Goal: Task Accomplishment & Management: Manage account settings

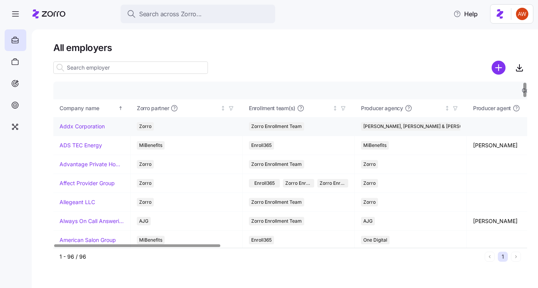
click at [86, 129] on link "Addx Corporation" at bounding box center [82, 127] width 45 height 8
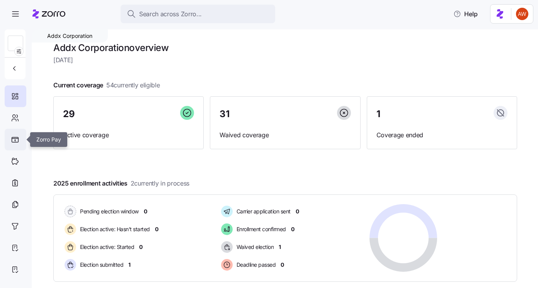
click at [21, 142] on div at bounding box center [16, 140] width 22 height 22
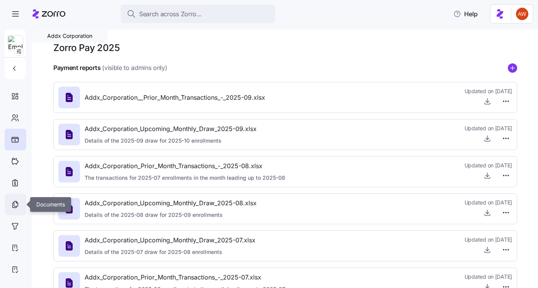
click at [13, 205] on icon at bounding box center [15, 204] width 9 height 9
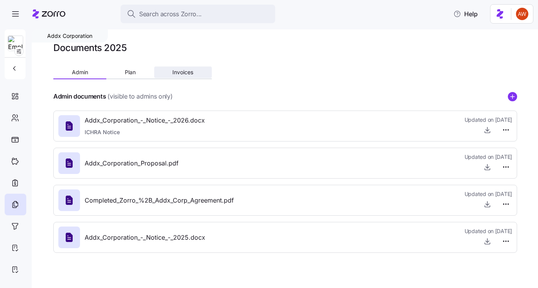
click at [177, 75] on span "Invoices" at bounding box center [183, 72] width 21 height 5
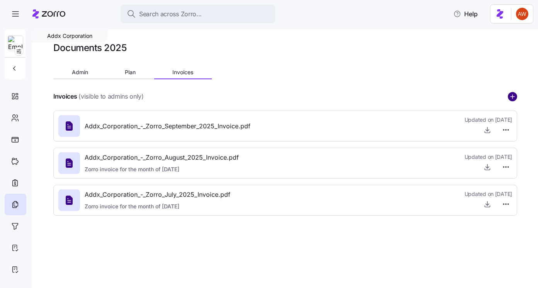
click at [512, 96] on circle "add icon" at bounding box center [513, 96] width 9 height 9
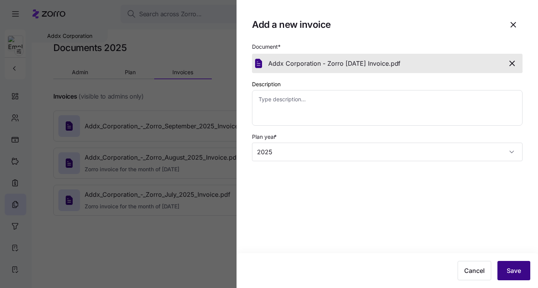
click at [523, 277] on button "Save" at bounding box center [514, 270] width 33 height 19
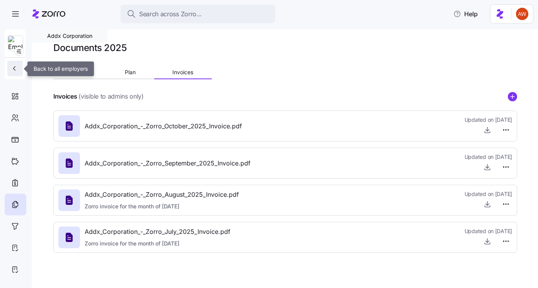
click at [17, 65] on icon "button" at bounding box center [14, 69] width 8 height 8
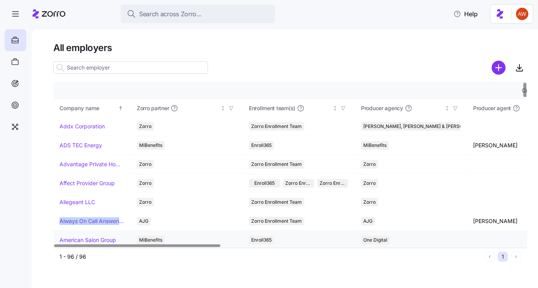
click at [77, 239] on link "American Salon Group" at bounding box center [88, 240] width 56 height 8
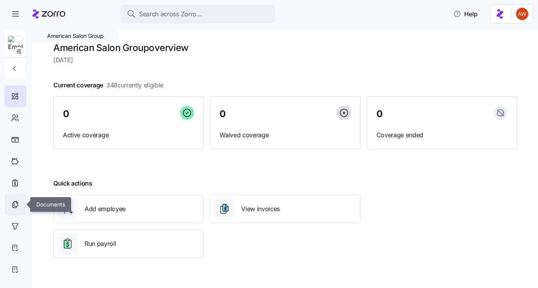
click at [21, 204] on div at bounding box center [16, 205] width 22 height 22
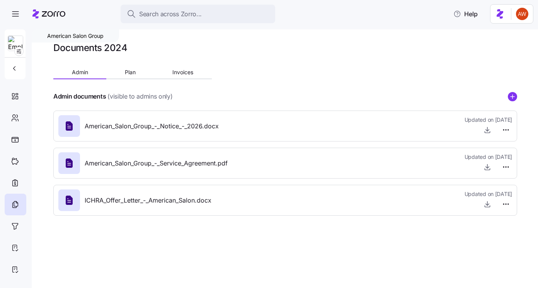
click at [185, 66] on div "Documents 2024 Admin Plan Invoices Admin documents (visible to admins only) Ame…" at bounding box center [285, 132] width 464 height 180
click at [185, 73] on span "Invoices" at bounding box center [183, 72] width 21 height 5
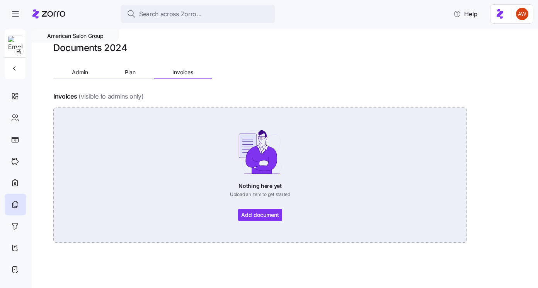
click at [280, 215] on div "Nothing here yet Upload an item to get started Add document" at bounding box center [260, 175] width 371 height 92
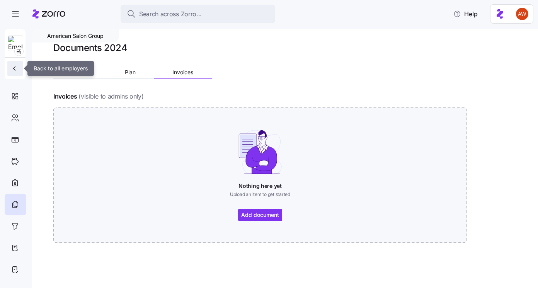
click at [16, 66] on icon "button" at bounding box center [14, 69] width 8 height 8
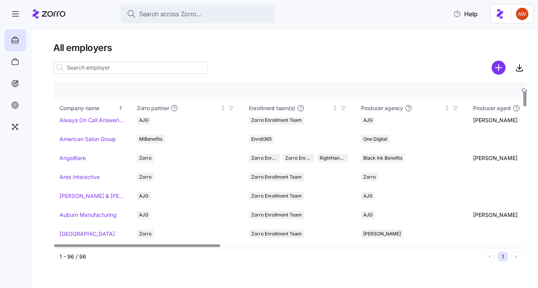
scroll to position [112, 0]
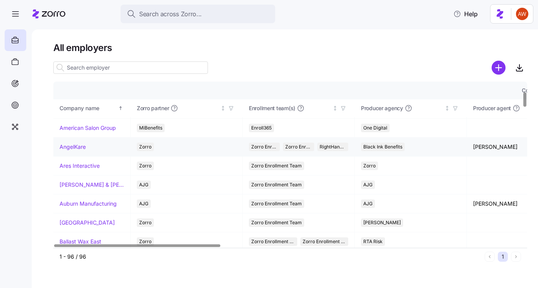
click at [81, 148] on link "AngelKare" at bounding box center [73, 147] width 26 height 8
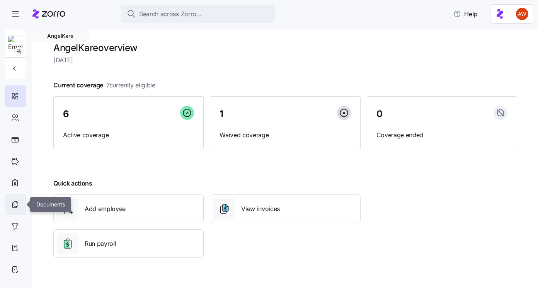
click at [15, 210] on div at bounding box center [16, 205] width 22 height 22
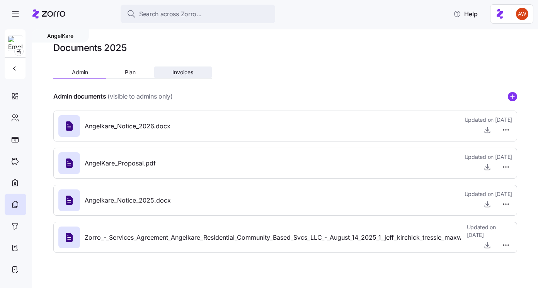
click at [180, 74] on span "Invoices" at bounding box center [183, 72] width 21 height 5
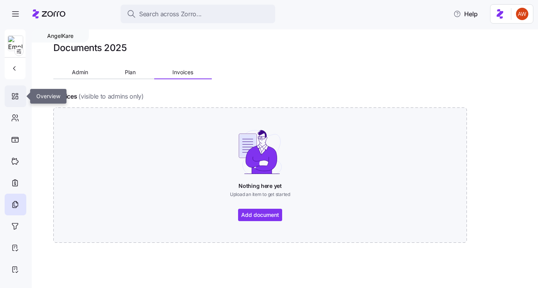
click at [17, 97] on icon at bounding box center [15, 96] width 9 height 9
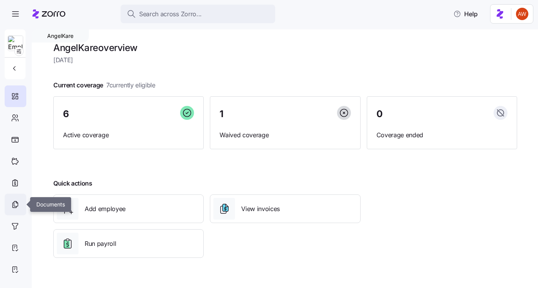
click at [17, 204] on icon at bounding box center [15, 204] width 9 height 9
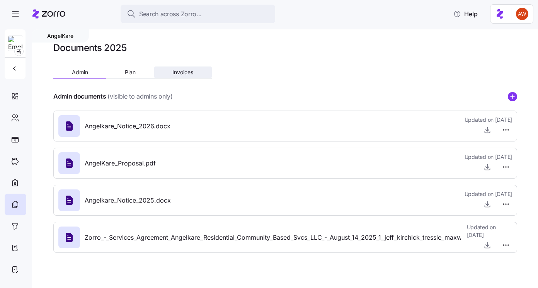
click at [171, 68] on button "Invoices" at bounding box center [183, 73] width 58 height 12
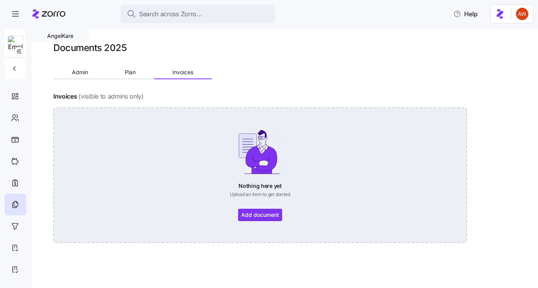
click at [272, 211] on div "Nothing here yet Upload an item to get started Add document" at bounding box center [260, 175] width 371 height 92
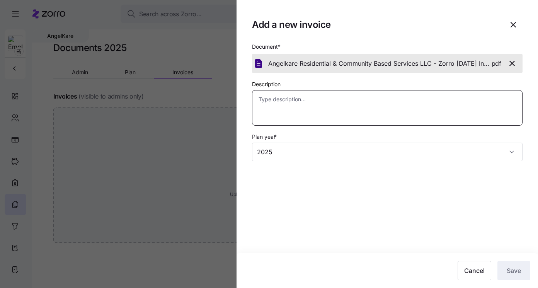
click at [412, 100] on textarea "Description" at bounding box center [387, 108] width 271 height 36
type textarea "x"
type textarea "O"
type textarea "x"
type textarea "Oct"
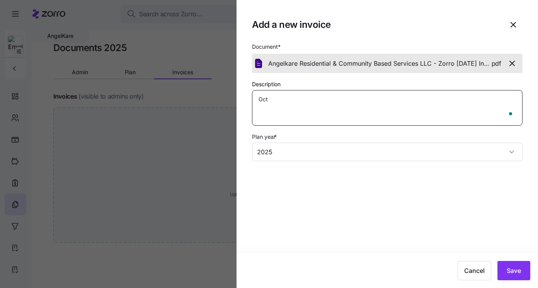
type textarea "x"
type textarea "Octo"
type textarea "x"
type textarea "Octob"
type textarea "x"
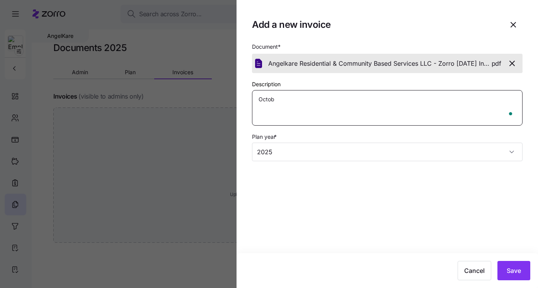
type textarea "Octobe"
type textarea "x"
type textarea "October"
type textarea "x"
type textarea "October"
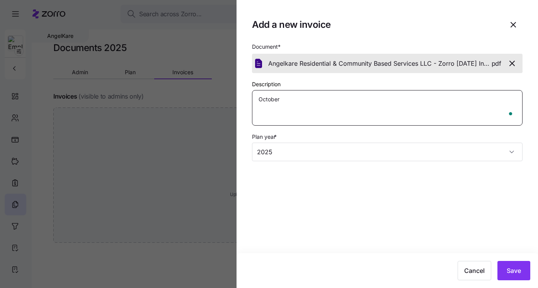
type textarea "x"
type textarea "October I"
type textarea "x"
type textarea "October In"
type textarea "x"
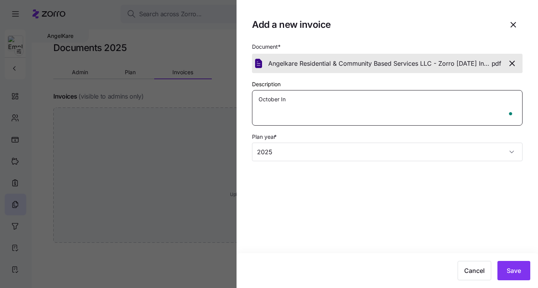
type textarea "October Inv"
type textarea "x"
type textarea "October Invo"
type textarea "x"
type textarea "October Invoi"
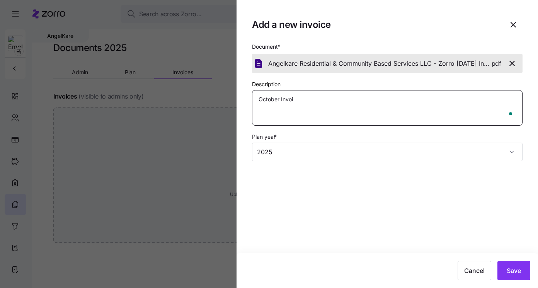
type textarea "x"
type textarea "October Invoic"
type textarea "x"
type textarea "October Invoice"
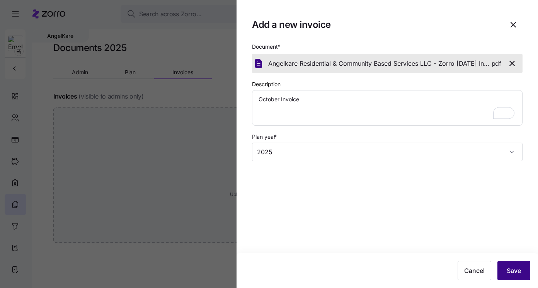
click at [513, 270] on span "Save" at bounding box center [514, 270] width 14 height 9
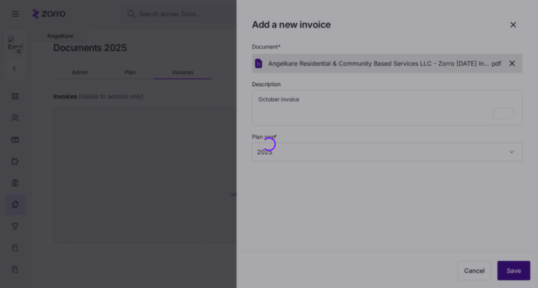
type textarea "x"
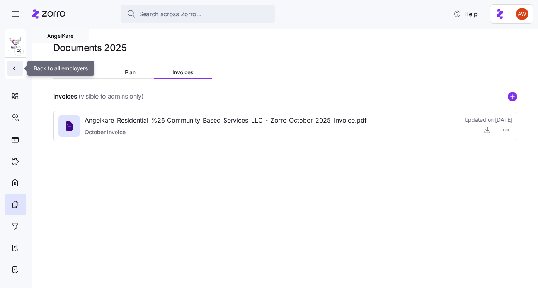
click at [15, 69] on icon "button" at bounding box center [14, 69] width 8 height 8
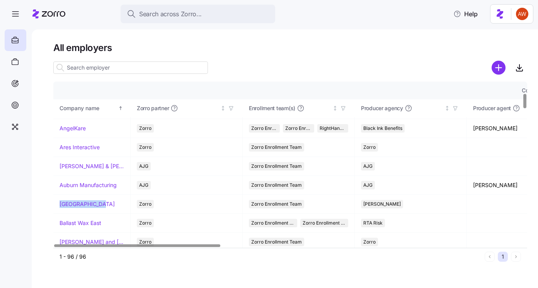
scroll to position [132, 0]
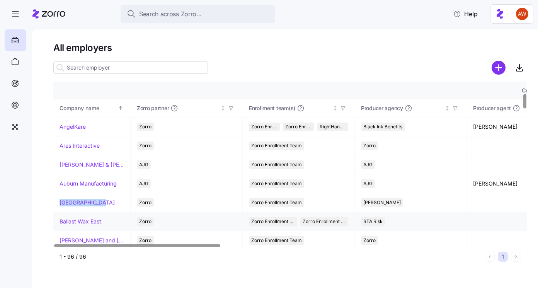
click at [74, 222] on link "Ballast Wax East" at bounding box center [81, 222] width 42 height 8
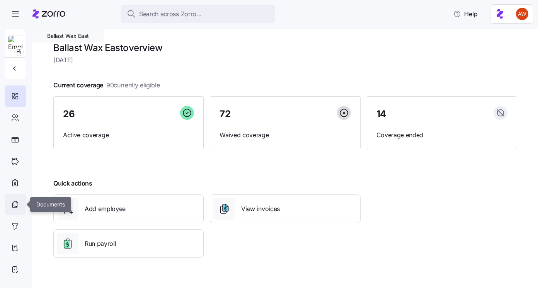
click at [17, 202] on icon at bounding box center [16, 204] width 4 height 5
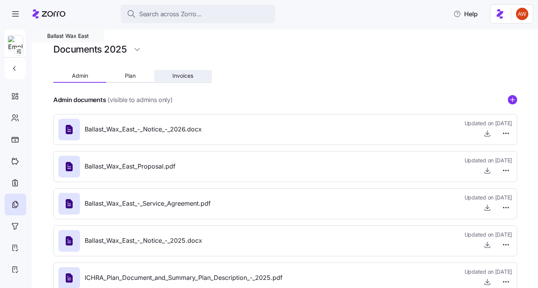
click at [173, 74] on span "Invoices" at bounding box center [183, 75] width 21 height 5
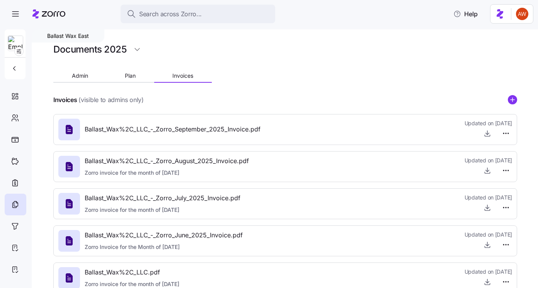
click at [513, 99] on icon "add icon" at bounding box center [513, 100] width 0 height 4
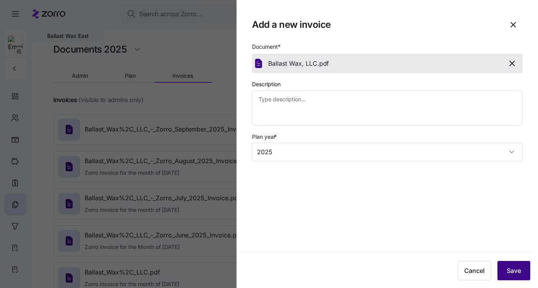
click at [511, 269] on span "Save" at bounding box center [514, 270] width 14 height 9
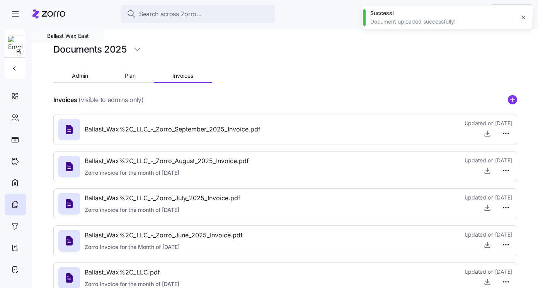
type textarea "x"
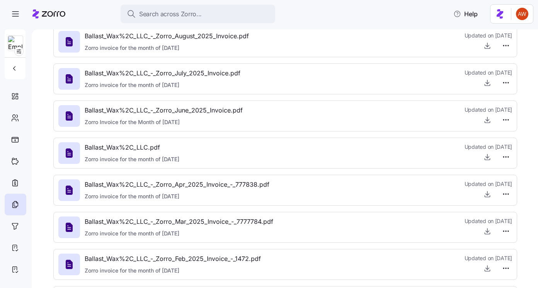
scroll to position [159, 0]
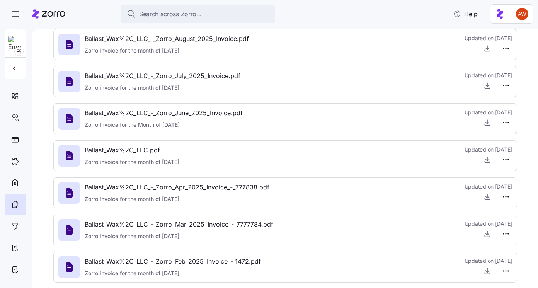
drag, startPoint x: 86, startPoint y: 161, endPoint x: 196, endPoint y: 160, distance: 109.9
click at [196, 160] on div "Ballast_Wax%2C_LLC.pdf Zorro invoice for the month of May 2025 Updated on 05/17…" at bounding box center [285, 155] width 454 height 21
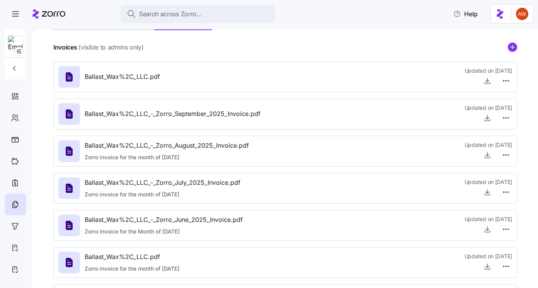
scroll to position [53, 0]
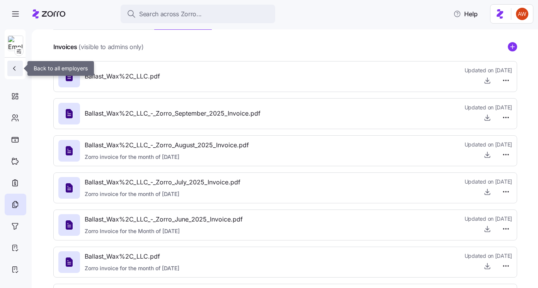
click at [13, 68] on icon "button" at bounding box center [14, 69] width 8 height 8
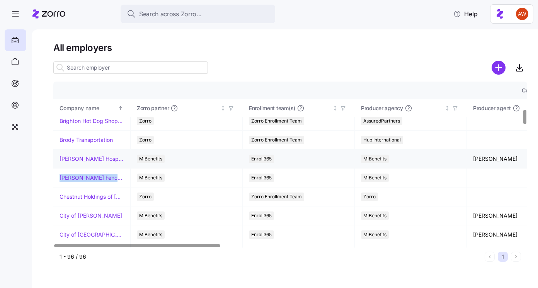
scroll to position [316, 0]
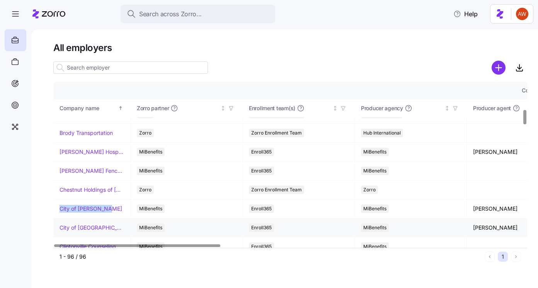
click at [73, 227] on link "City of Glennville" at bounding box center [92, 228] width 65 height 8
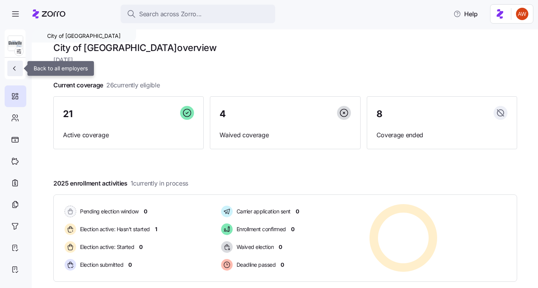
click at [11, 69] on icon "button" at bounding box center [14, 69] width 8 height 8
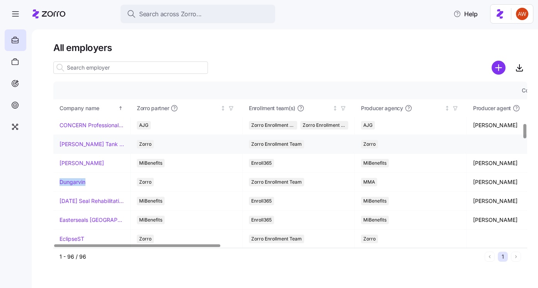
scroll to position [478, 0]
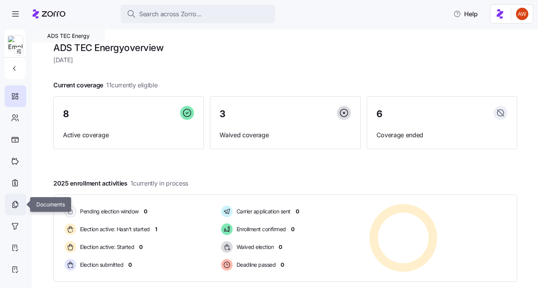
click at [17, 198] on div at bounding box center [16, 205] width 22 height 22
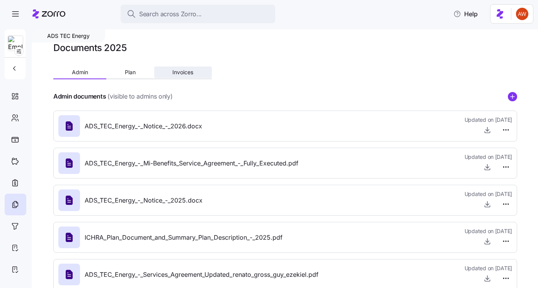
click at [186, 70] on span "Invoices" at bounding box center [183, 72] width 21 height 5
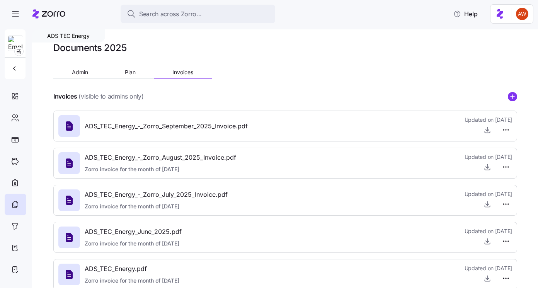
click at [513, 95] on icon "add icon" at bounding box center [513, 96] width 0 height 4
click at [513, 95] on body "Search across Zorro... Help ADS TEC Energy Documents 2025 Admin Plan Invoices I…" at bounding box center [269, 142] width 538 height 284
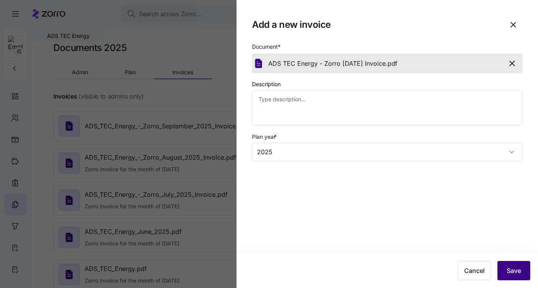
click at [514, 269] on span "Save" at bounding box center [514, 270] width 14 height 9
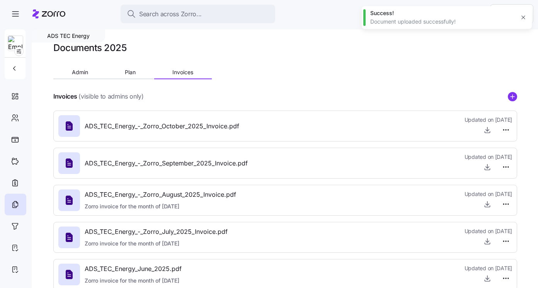
type textarea "x"
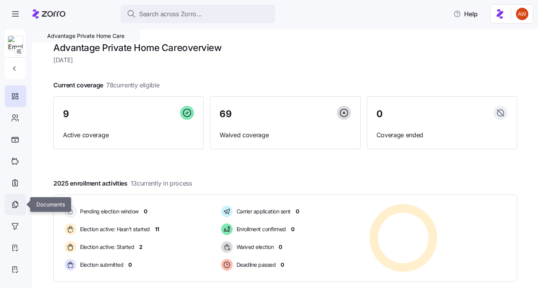
click at [13, 203] on icon at bounding box center [15, 205] width 4 height 5
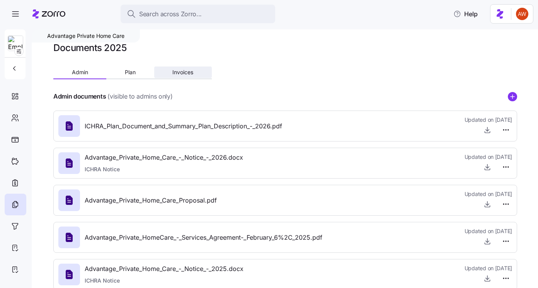
click at [188, 70] on span "Invoices" at bounding box center [183, 72] width 21 height 5
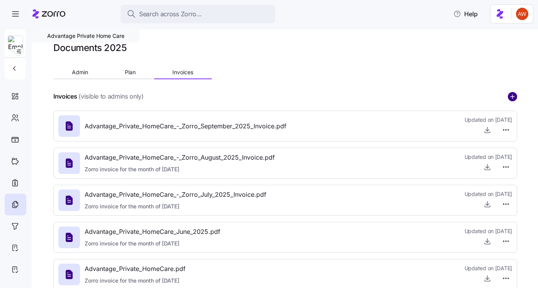
click at [516, 96] on circle "add icon" at bounding box center [513, 96] width 9 height 9
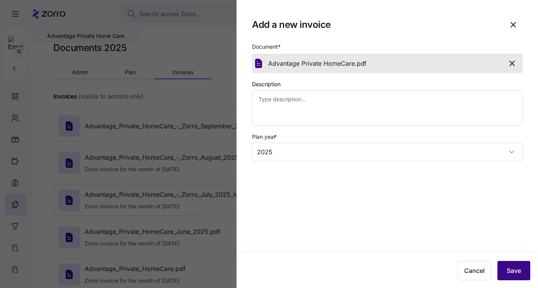
click at [525, 266] on button "Save" at bounding box center [514, 270] width 33 height 19
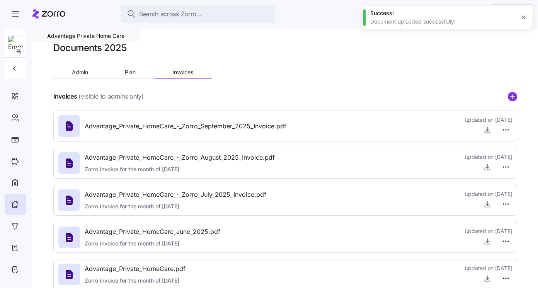
type textarea "x"
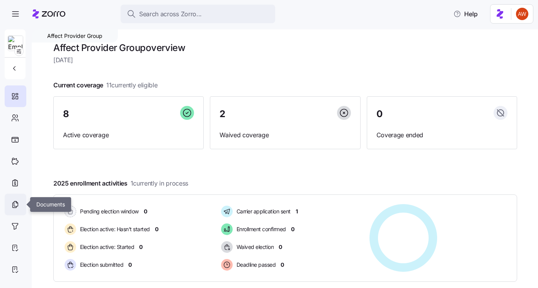
click at [16, 206] on icon at bounding box center [16, 204] width 4 height 5
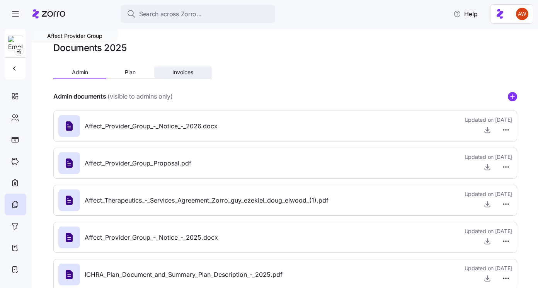
click at [197, 72] on button "Invoices" at bounding box center [183, 73] width 58 height 12
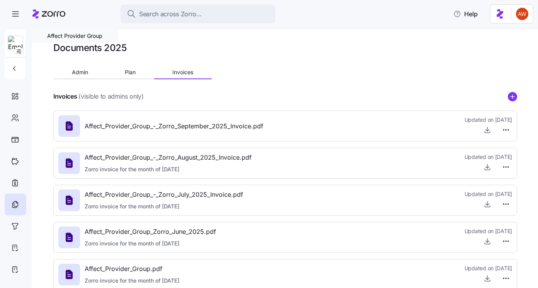
click at [516, 92] on icon "add icon" at bounding box center [512, 96] width 9 height 9
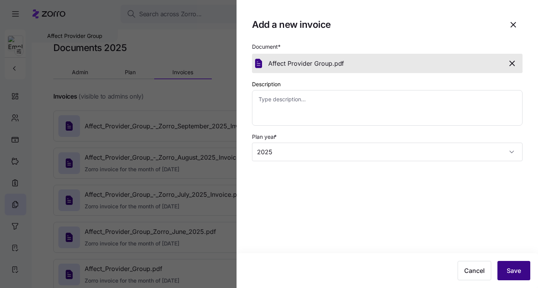
click at [520, 275] on button "Save" at bounding box center [514, 270] width 33 height 19
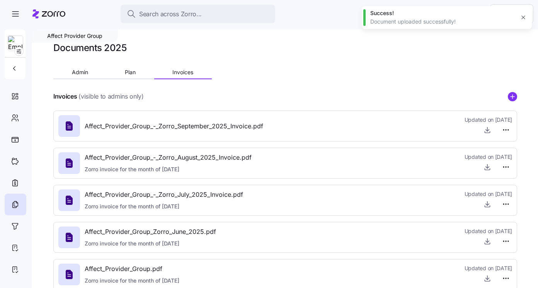
type textarea "x"
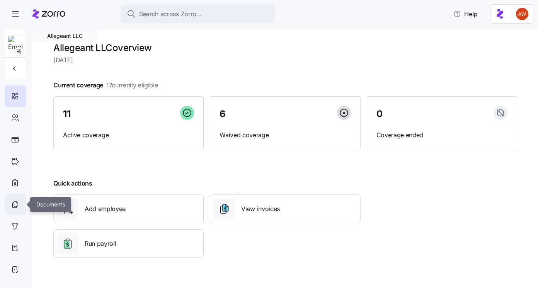
click at [17, 200] on icon at bounding box center [15, 204] width 9 height 9
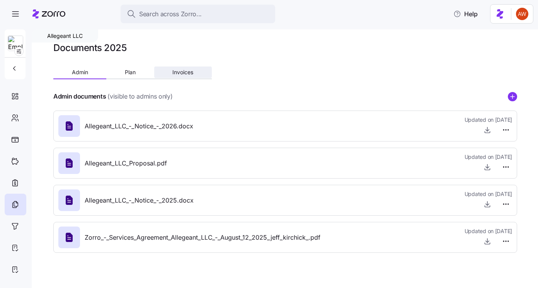
click at [183, 70] on span "Invoices" at bounding box center [183, 72] width 21 height 5
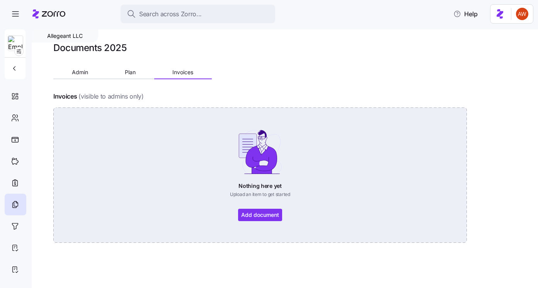
click at [257, 209] on div "Nothing here yet Upload an item to get started Add document" at bounding box center [260, 175] width 371 height 92
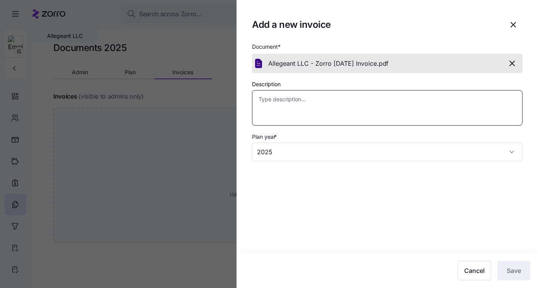
click at [439, 96] on textarea "Description" at bounding box center [387, 108] width 271 height 36
type textarea "x"
type textarea "o"
type textarea "x"
type textarea "oc"
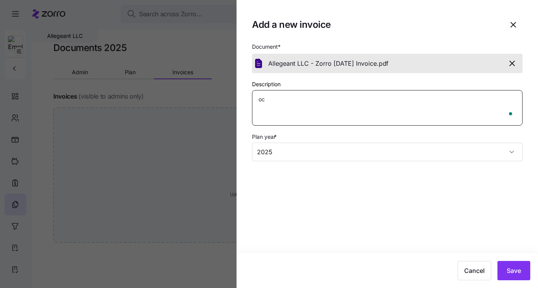
type textarea "x"
type textarea "oct"
type textarea "x"
type textarea "octob"
type textarea "x"
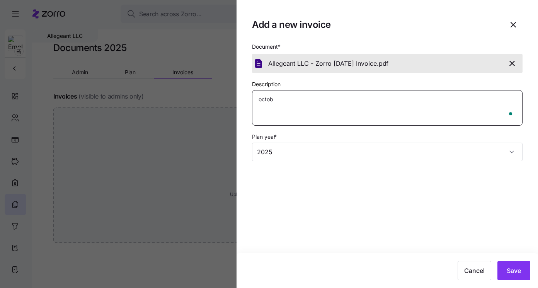
type textarea "octobe"
type textarea "x"
type textarea "october"
type textarea "x"
type textarea "october"
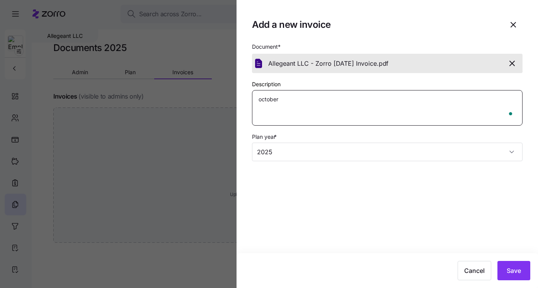
type textarea "x"
type textarea "october I"
type textarea "x"
type textarea "october In"
type textarea "x"
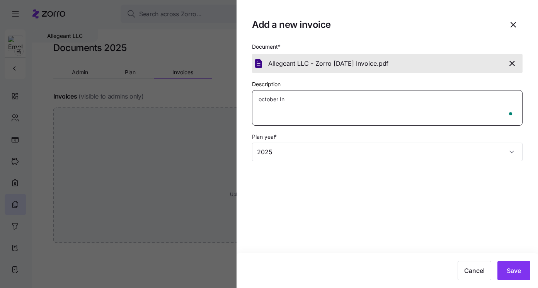
type textarea "october Inv"
type textarea "x"
type textarea "october Invo"
type textarea "x"
type textarea "october Invoi"
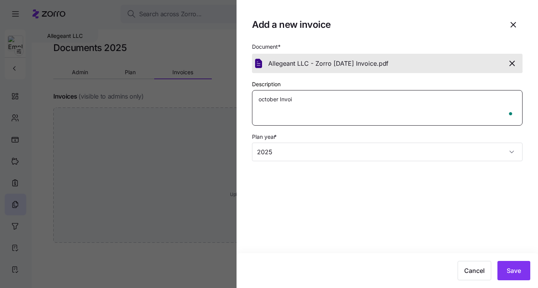
type textarea "x"
type textarea "october Invoic"
type textarea "x"
type textarea "october Invoice"
click at [262, 101] on textarea "october Invoice" at bounding box center [387, 108] width 271 height 36
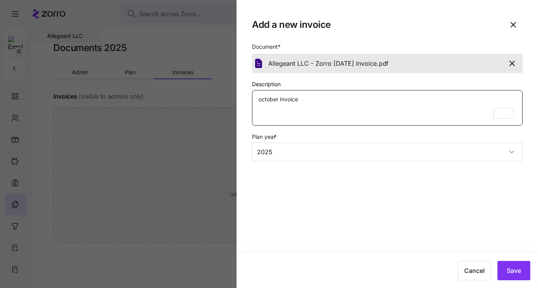
type textarea "x"
type textarea "ctober Invoice"
type textarea "x"
type textarea "October Invoice"
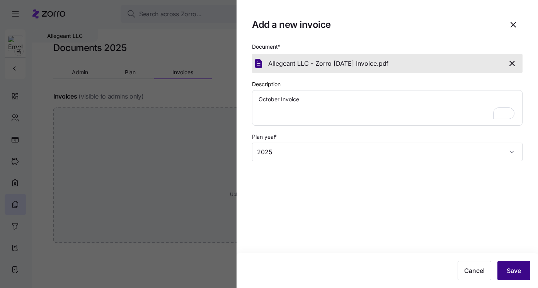
click at [509, 275] on span "Save" at bounding box center [514, 270] width 14 height 9
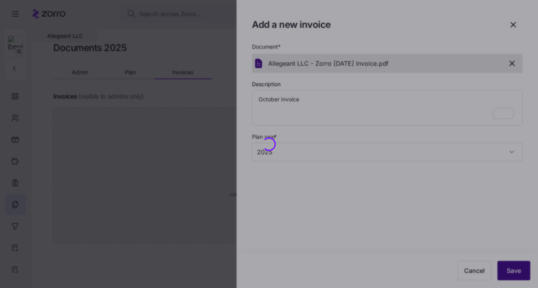
type textarea "x"
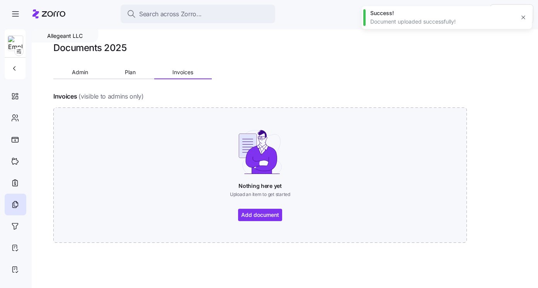
type textarea "x"
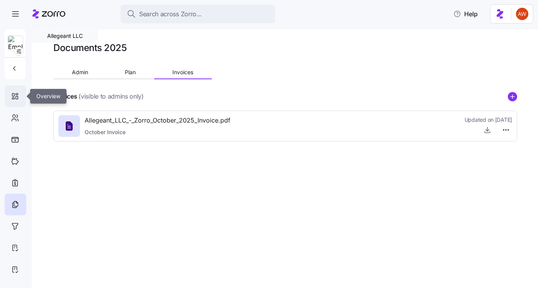
click at [16, 94] on icon at bounding box center [15, 96] width 9 height 9
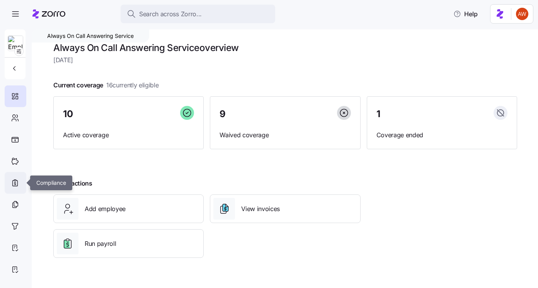
click at [13, 180] on icon at bounding box center [15, 182] width 9 height 9
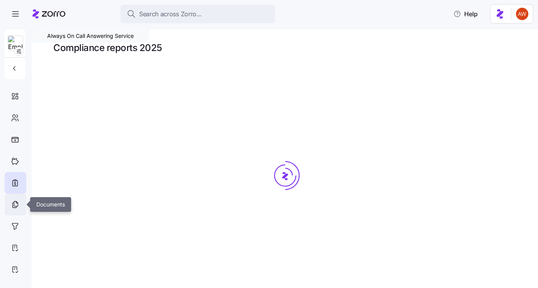
click at [13, 205] on icon at bounding box center [15, 204] width 9 height 9
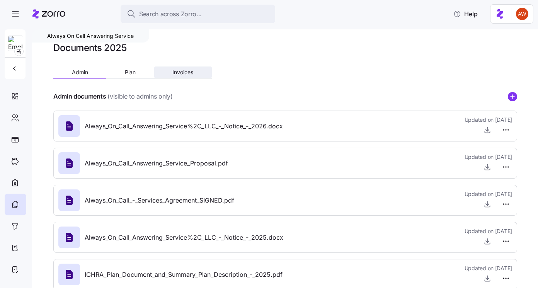
click at [187, 72] on span "Invoices" at bounding box center [183, 72] width 21 height 5
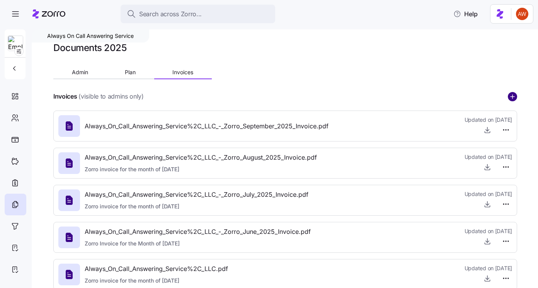
click at [510, 98] on circle "add icon" at bounding box center [513, 96] width 9 height 9
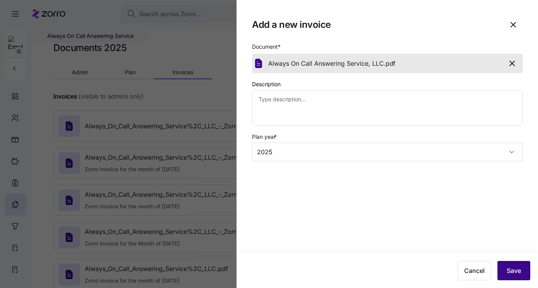
click at [515, 272] on span "Save" at bounding box center [514, 270] width 14 height 9
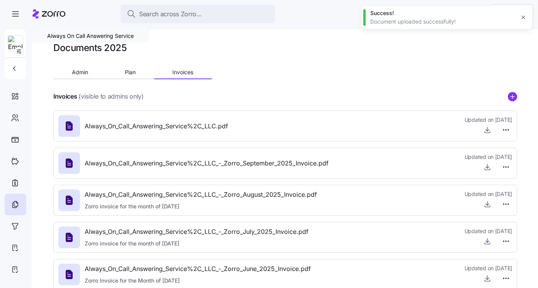
type textarea "x"
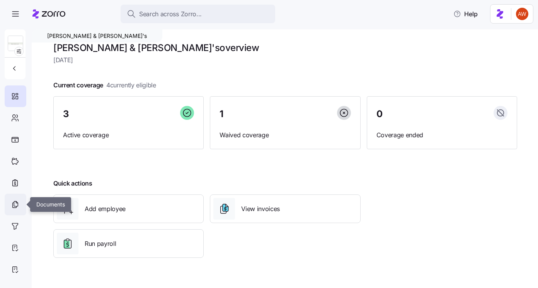
click at [18, 207] on icon at bounding box center [15, 204] width 9 height 9
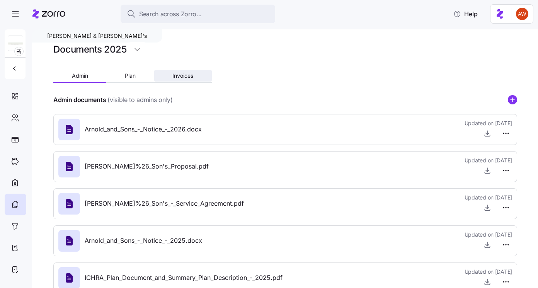
click at [185, 75] on span "Invoices" at bounding box center [183, 75] width 21 height 5
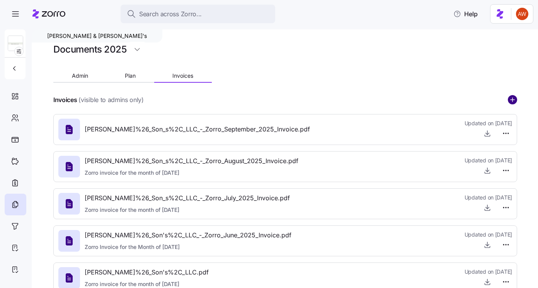
click at [514, 97] on circle "add icon" at bounding box center [513, 100] width 9 height 9
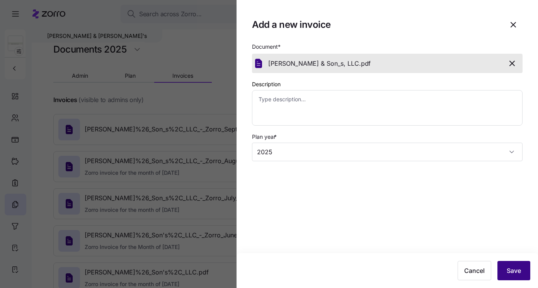
click at [513, 267] on span "Save" at bounding box center [514, 270] width 14 height 9
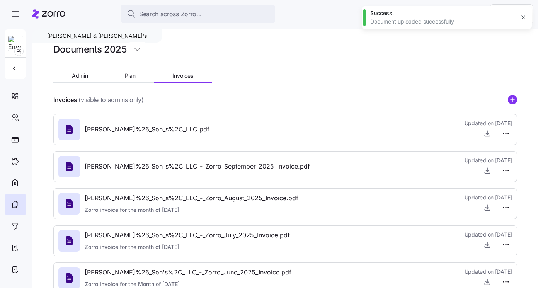
type textarea "x"
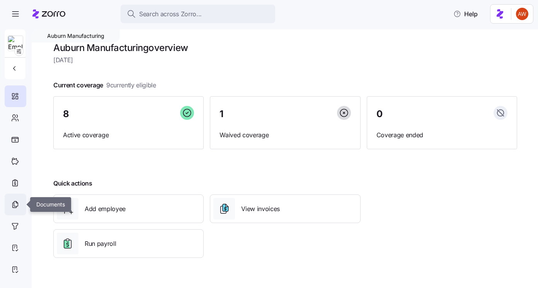
click at [19, 207] on icon at bounding box center [15, 204] width 9 height 9
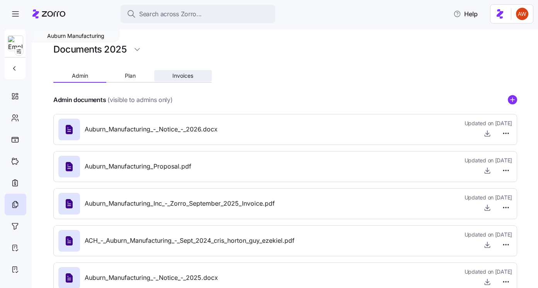
click at [183, 74] on span "Invoices" at bounding box center [183, 75] width 21 height 5
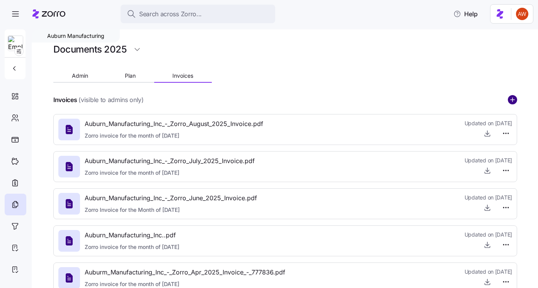
click at [511, 102] on circle "add icon" at bounding box center [513, 100] width 9 height 9
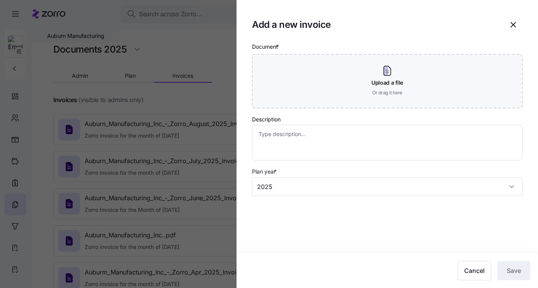
click at [511, 102] on body "Search across Zorro... Help Auburn Manufacturing Documents 2025 Admin Plan Invo…" at bounding box center [269, 142] width 538 height 284
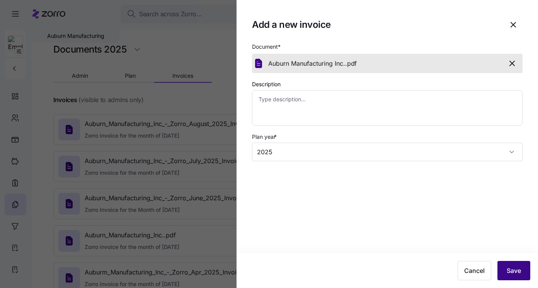
click at [508, 270] on span "Save" at bounding box center [514, 270] width 14 height 9
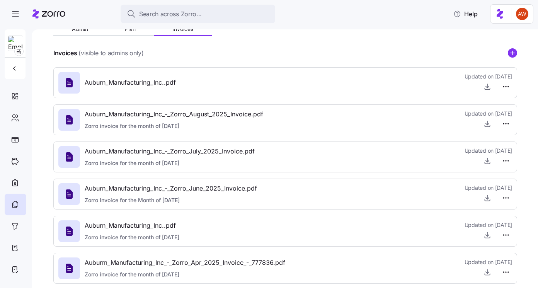
scroll to position [52, 0]
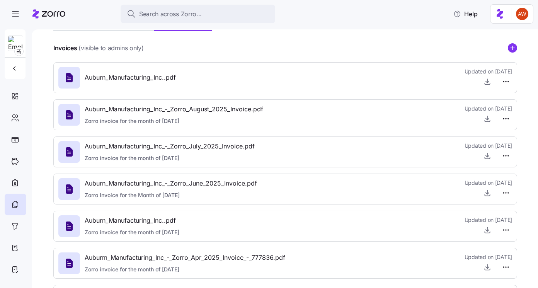
click at [518, 46] on div "Auburn Manufacturing Documents 2025 Admin Plan Invoices Invoices (visible to ad…" at bounding box center [285, 158] width 507 height 259
click at [512, 46] on circle "add icon" at bounding box center [513, 48] width 9 height 9
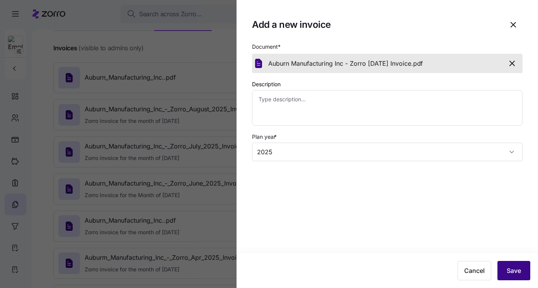
click at [522, 275] on button "Save" at bounding box center [514, 270] width 33 height 19
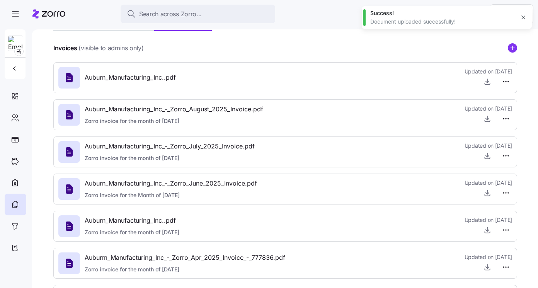
type textarea "x"
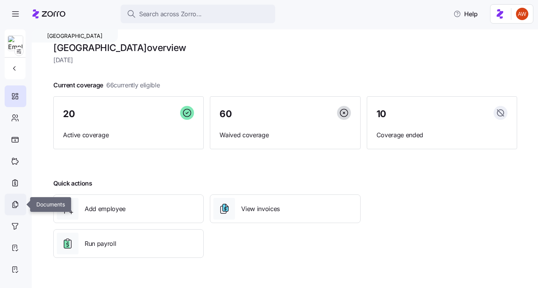
click at [18, 202] on icon at bounding box center [15, 204] width 9 height 9
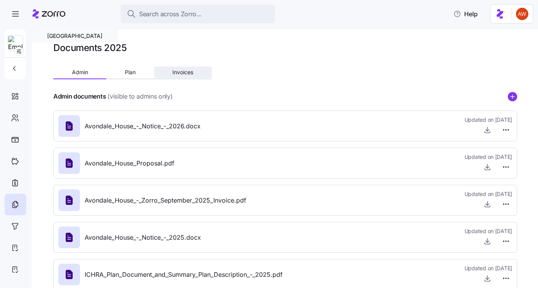
click at [189, 70] on span "Invoices" at bounding box center [183, 72] width 21 height 5
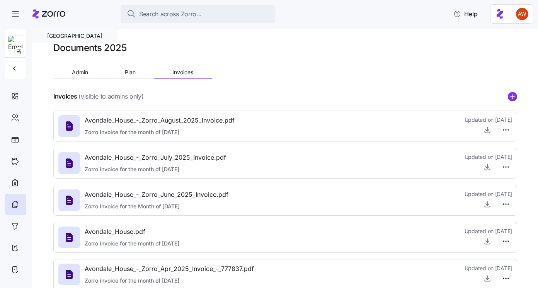
click at [513, 97] on g "add icon" at bounding box center [513, 96] width 4 height 4
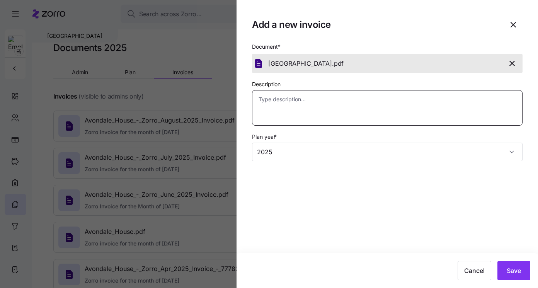
click at [367, 102] on textarea "Description" at bounding box center [387, 108] width 271 height 36
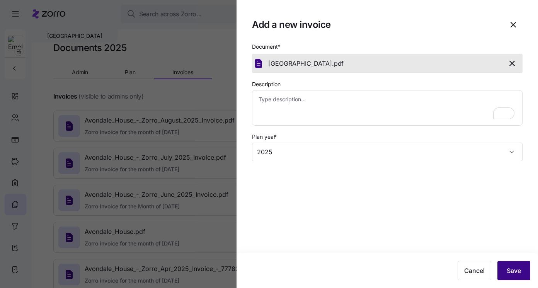
click at [505, 271] on button "Save" at bounding box center [514, 270] width 33 height 19
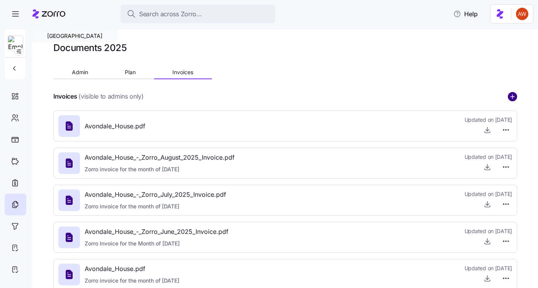
click at [509, 97] on circle "add icon" at bounding box center [513, 96] width 9 height 9
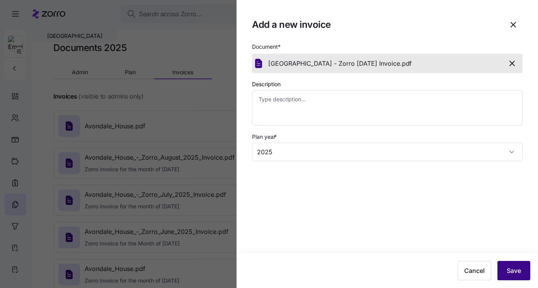
click at [518, 265] on button "Save" at bounding box center [514, 270] width 33 height 19
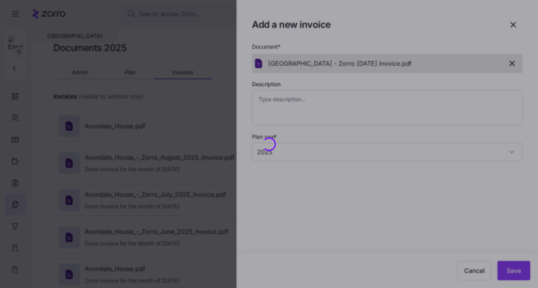
type textarea "x"
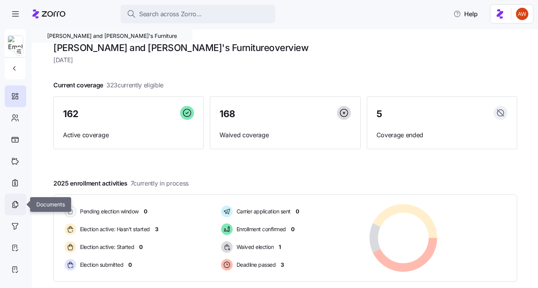
click at [13, 207] on icon at bounding box center [15, 204] width 9 height 9
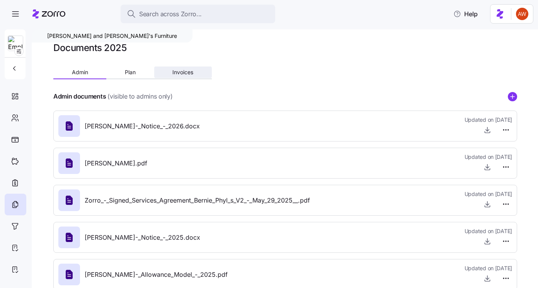
click at [188, 72] on span "Invoices" at bounding box center [183, 72] width 21 height 5
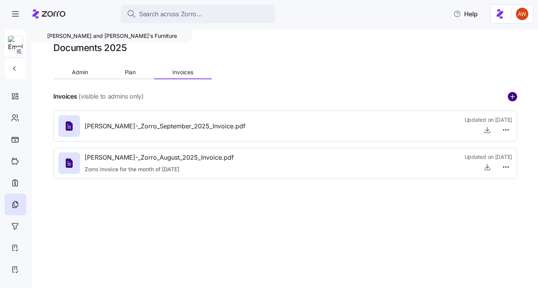
click at [513, 95] on circle "add icon" at bounding box center [513, 96] width 9 height 9
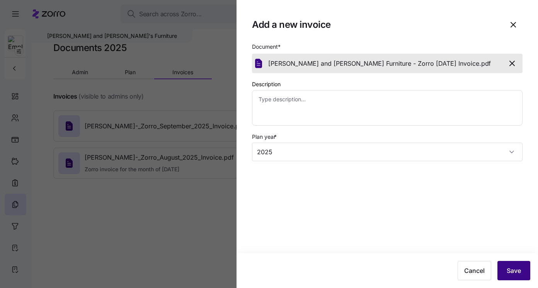
click at [511, 270] on span "Save" at bounding box center [514, 270] width 14 height 9
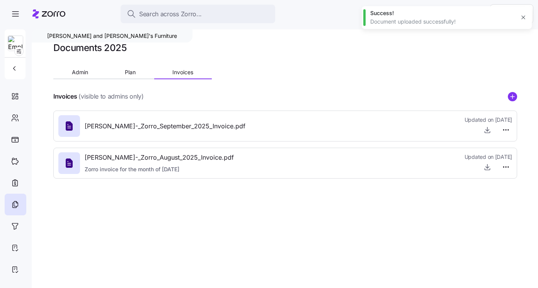
type textarea "x"
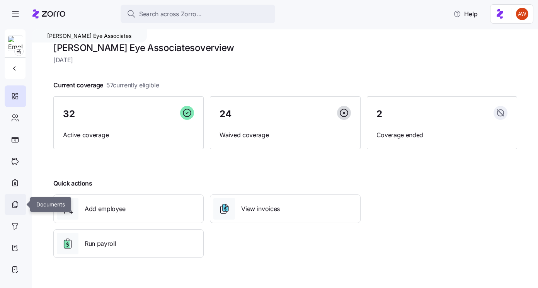
click at [18, 204] on icon at bounding box center [15, 204] width 9 height 9
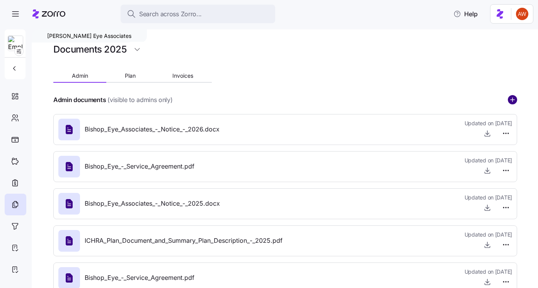
click at [514, 101] on circle "add icon" at bounding box center [513, 100] width 9 height 9
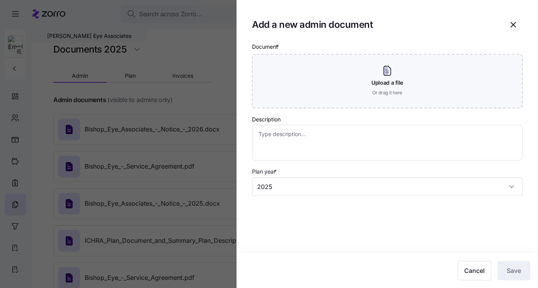
click at [218, 90] on div at bounding box center [269, 144] width 538 height 288
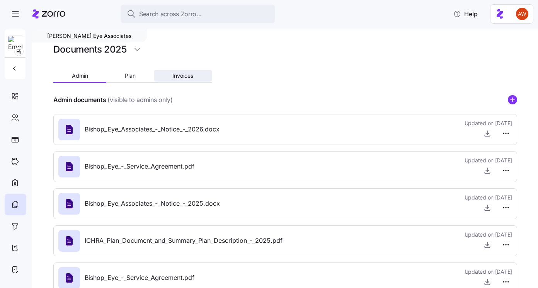
click at [180, 78] on span "Invoices" at bounding box center [183, 75] width 21 height 5
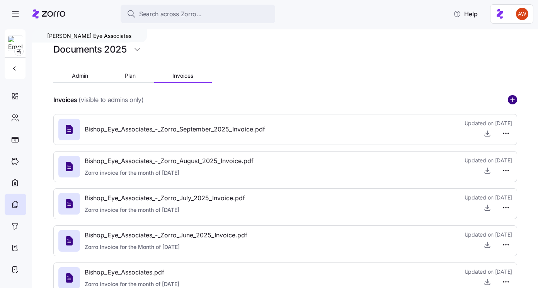
click at [511, 104] on circle "add icon" at bounding box center [513, 100] width 9 height 9
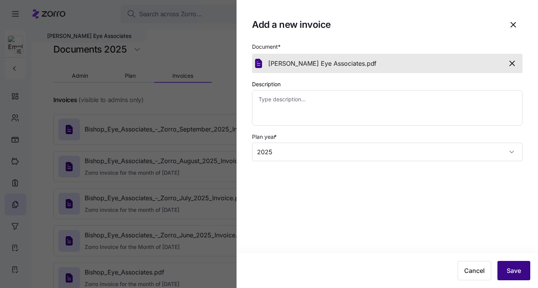
click at [511, 268] on span "Save" at bounding box center [514, 270] width 14 height 9
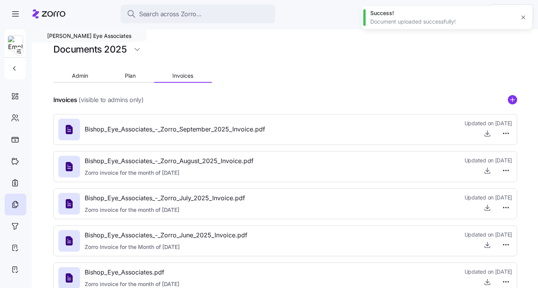
type textarea "x"
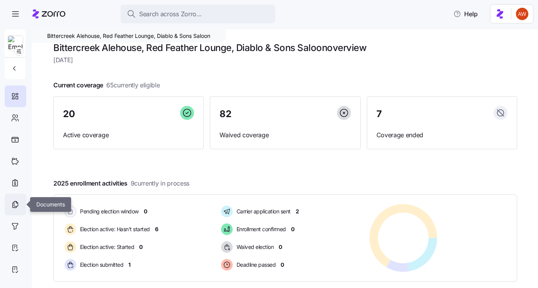
click at [19, 208] on icon at bounding box center [15, 204] width 9 height 9
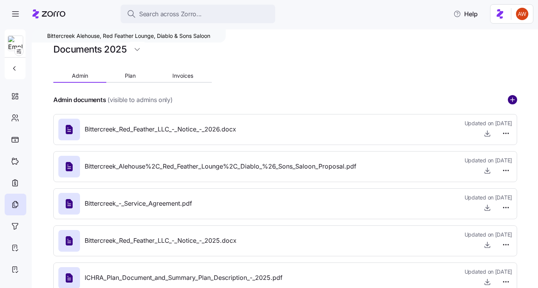
click at [509, 99] on circle "add icon" at bounding box center [513, 100] width 9 height 9
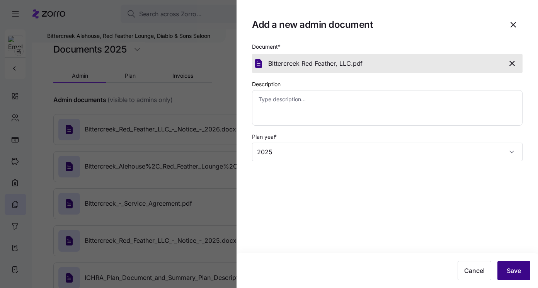
click at [514, 275] on button "Save" at bounding box center [514, 270] width 33 height 19
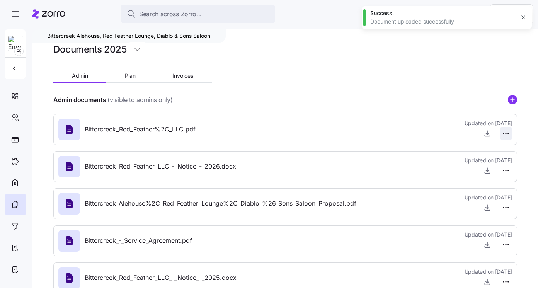
click at [507, 133] on html "Search across Zorro... Help Bittercreek Alehouse, Red Feather Lounge, Diablo & …" at bounding box center [269, 142] width 538 height 284
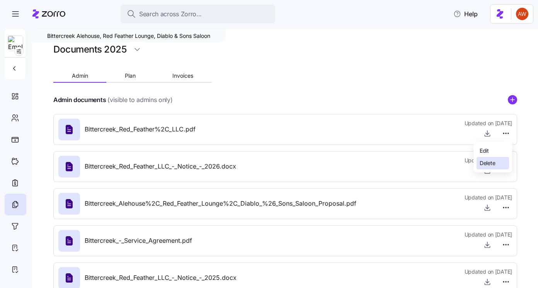
click at [490, 163] on span "Delete" at bounding box center [487, 163] width 15 height 8
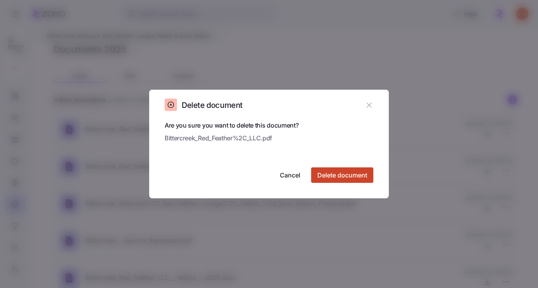
click at [361, 173] on span "Delete document" at bounding box center [343, 175] width 50 height 9
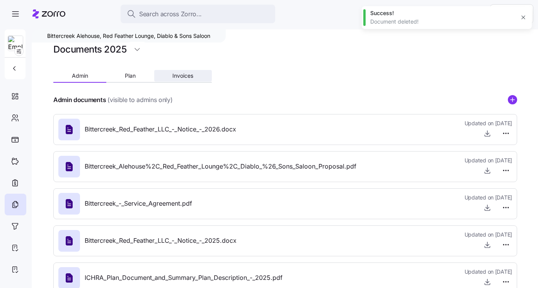
click at [185, 76] on span "Invoices" at bounding box center [183, 75] width 21 height 5
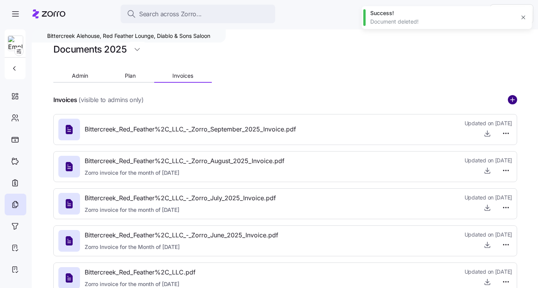
click at [509, 100] on circle "add icon" at bounding box center [513, 100] width 9 height 9
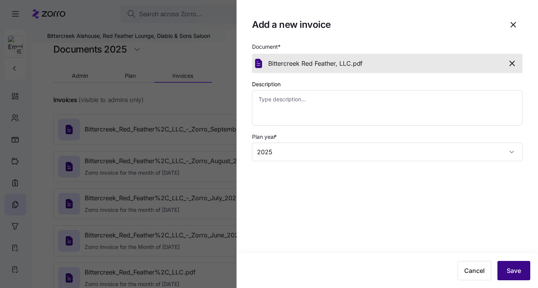
click at [511, 271] on span "Save" at bounding box center [514, 270] width 14 height 9
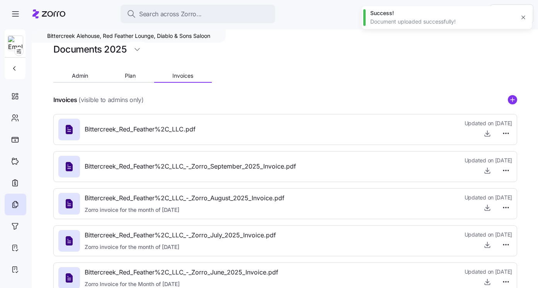
type textarea "x"
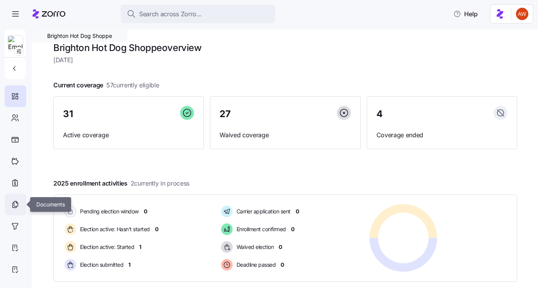
click at [12, 207] on icon at bounding box center [15, 204] width 9 height 9
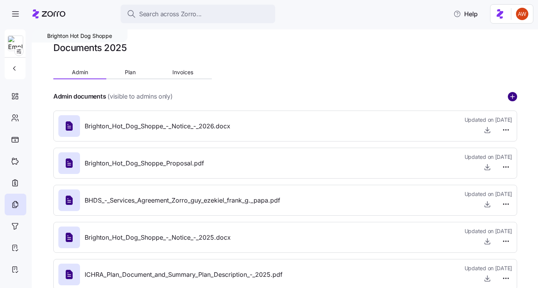
click at [513, 94] on circle "add icon" at bounding box center [513, 96] width 9 height 9
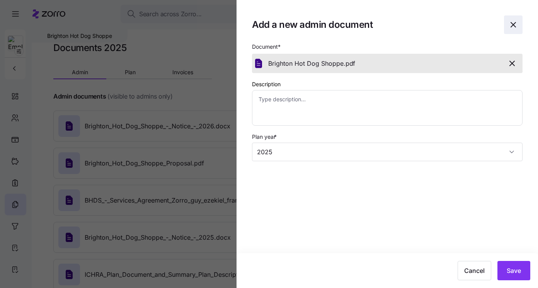
click at [514, 24] on icon "button" at bounding box center [513, 24] width 9 height 9
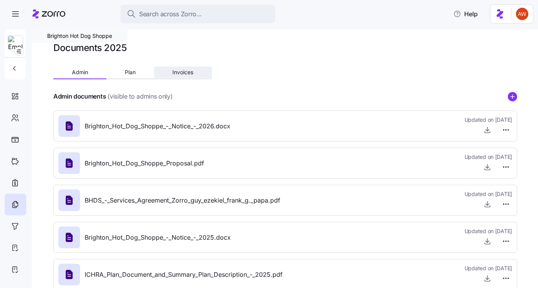
click at [187, 75] on span "Invoices" at bounding box center [183, 72] width 21 height 5
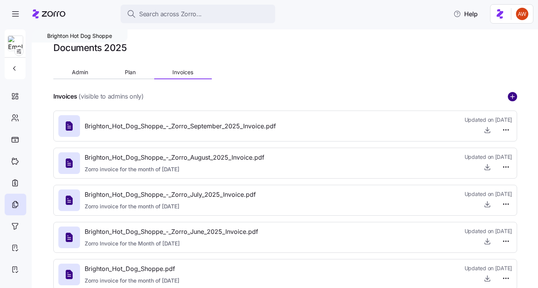
click at [512, 95] on circle "add icon" at bounding box center [513, 96] width 9 height 9
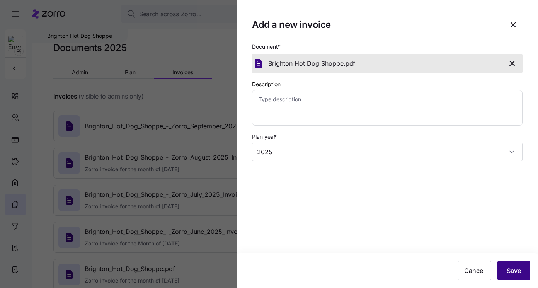
click at [509, 272] on span "Save" at bounding box center [514, 270] width 14 height 9
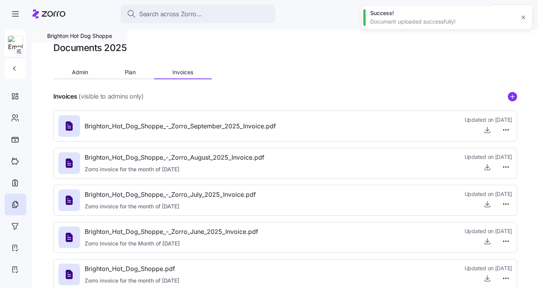
type textarea "x"
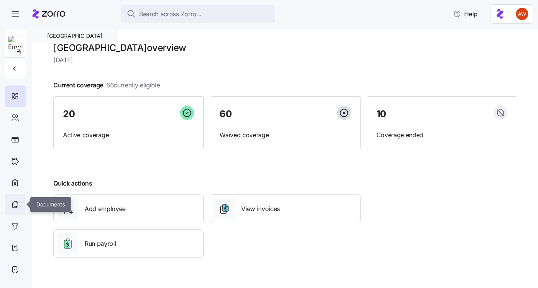
click at [16, 206] on icon at bounding box center [15, 205] width 4 height 5
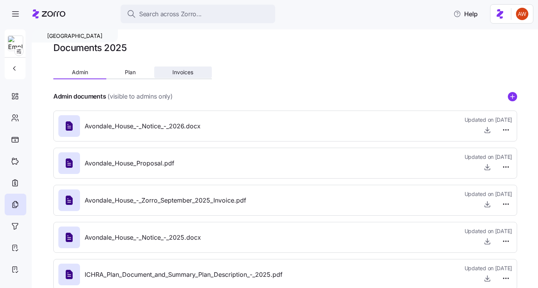
click at [174, 72] on span "Invoices" at bounding box center [183, 72] width 21 height 5
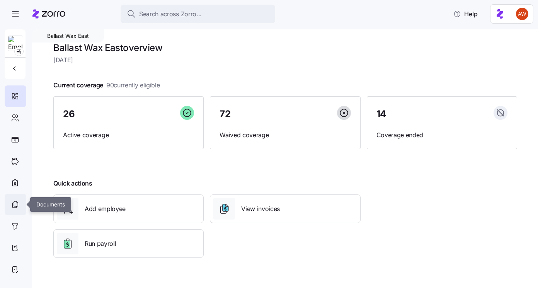
click at [12, 205] on icon at bounding box center [15, 204] width 9 height 9
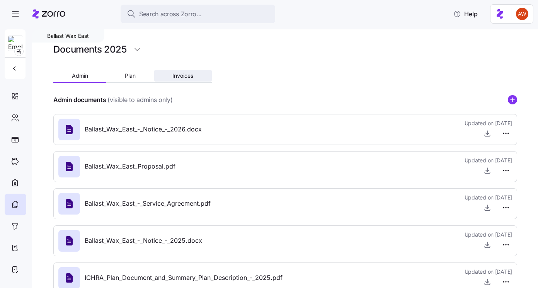
click at [181, 78] on span "Invoices" at bounding box center [183, 75] width 21 height 5
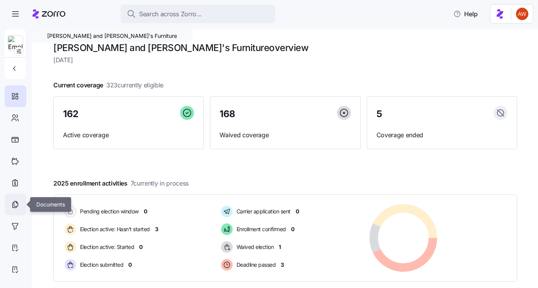
click at [13, 202] on icon at bounding box center [15, 204] width 9 height 9
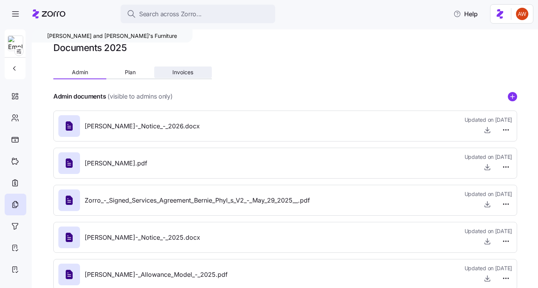
click at [177, 73] on span "Invoices" at bounding box center [183, 72] width 21 height 5
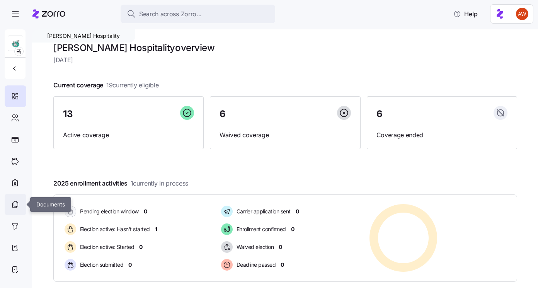
click at [15, 207] on icon at bounding box center [15, 204] width 9 height 9
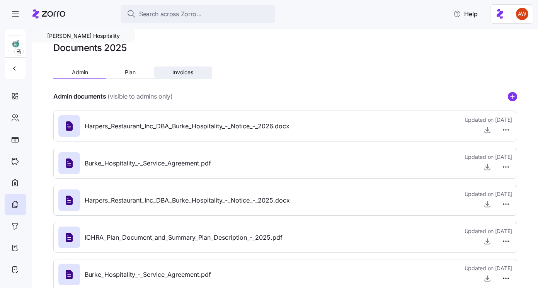
click at [182, 76] on button "Invoices" at bounding box center [183, 73] width 58 height 12
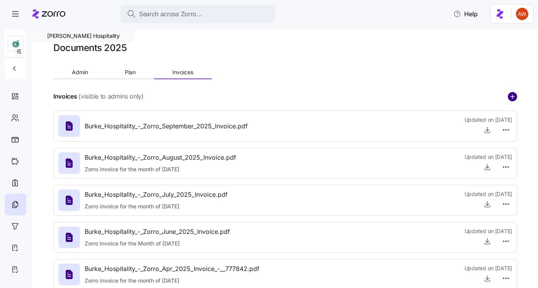
click at [510, 100] on circle "add icon" at bounding box center [513, 96] width 9 height 9
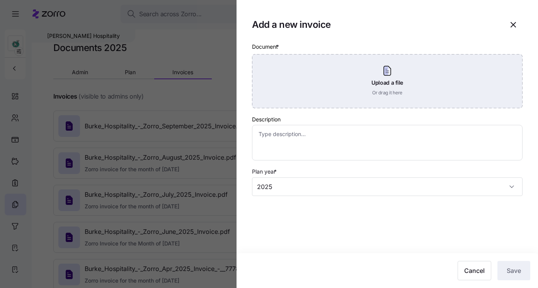
click at [320, 103] on div "Upload a file Or drag it here" at bounding box center [387, 81] width 271 height 54
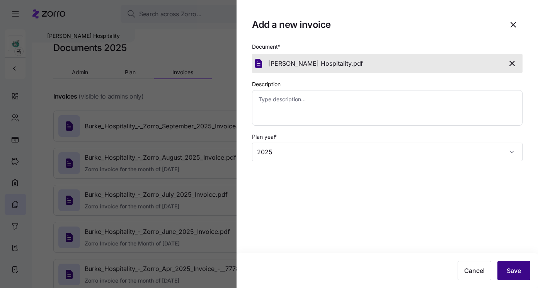
click at [519, 273] on span "Save" at bounding box center [514, 270] width 14 height 9
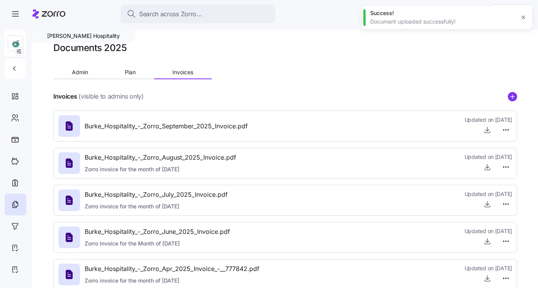
type textarea "x"
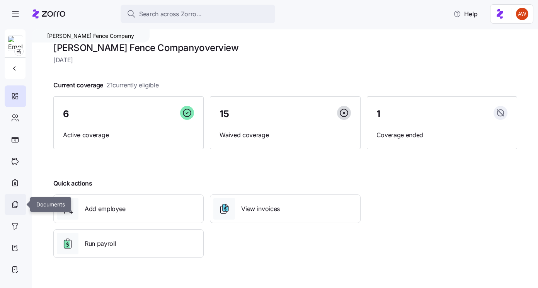
click at [7, 214] on div at bounding box center [16, 205] width 22 height 22
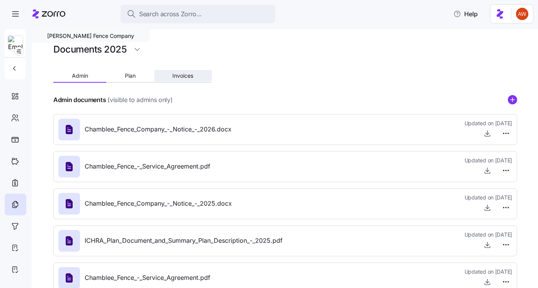
click at [185, 77] on span "Invoices" at bounding box center [183, 75] width 21 height 5
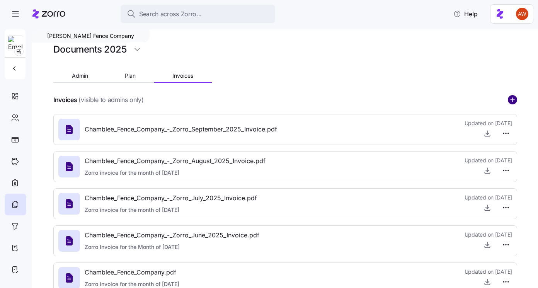
click at [513, 97] on circle "add icon" at bounding box center [513, 100] width 9 height 9
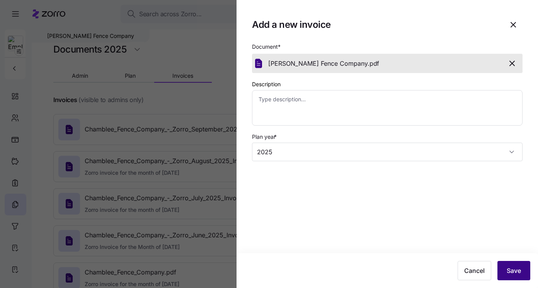
click at [512, 267] on span "Save" at bounding box center [514, 270] width 14 height 9
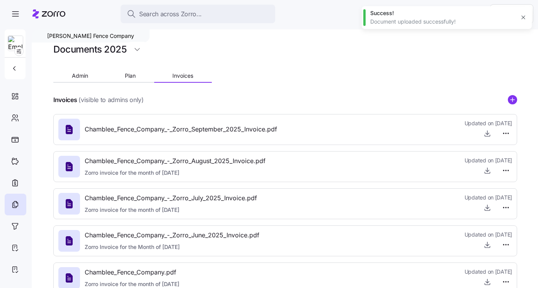
type textarea "x"
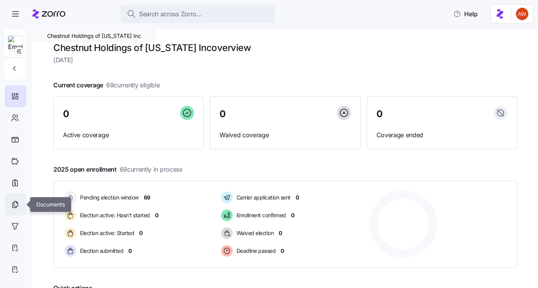
click at [12, 208] on icon at bounding box center [15, 204] width 9 height 9
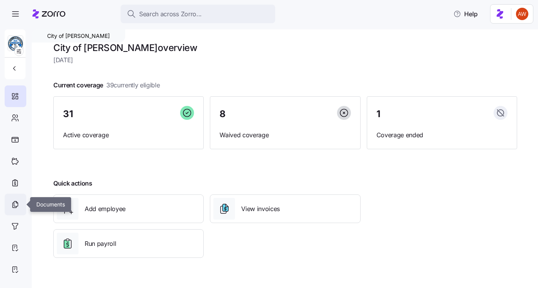
click at [17, 209] on div at bounding box center [16, 205] width 22 height 22
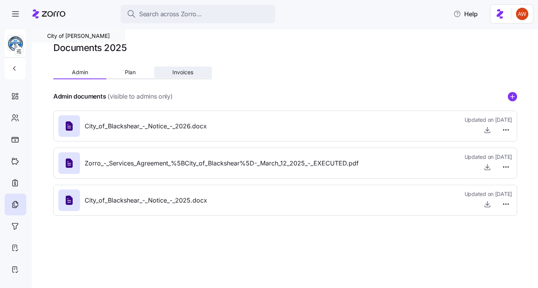
click at [179, 74] on span "Invoices" at bounding box center [183, 72] width 21 height 5
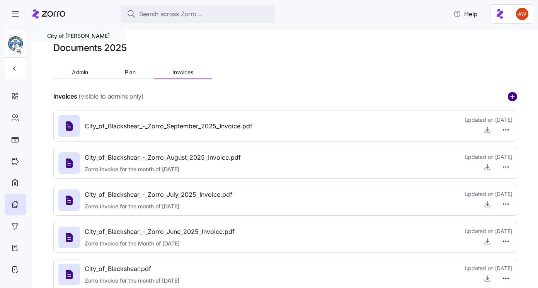
click at [512, 98] on circle "add icon" at bounding box center [513, 96] width 9 height 9
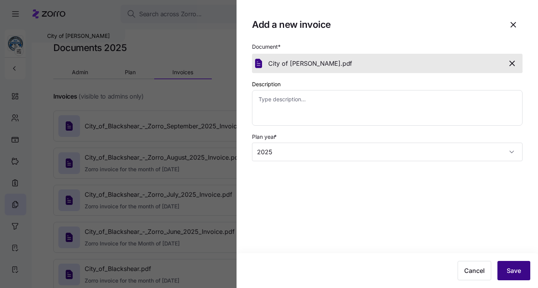
click at [511, 266] on button "Save" at bounding box center [514, 270] width 33 height 19
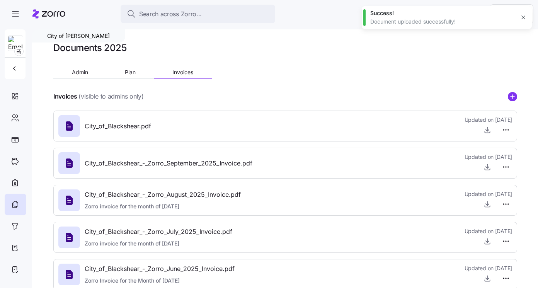
type textarea "x"
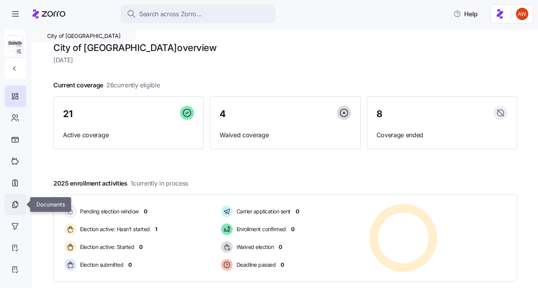
click at [19, 207] on icon at bounding box center [15, 204] width 9 height 9
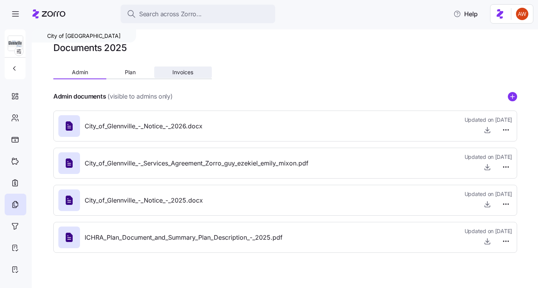
click at [193, 69] on button "Invoices" at bounding box center [183, 73] width 58 height 12
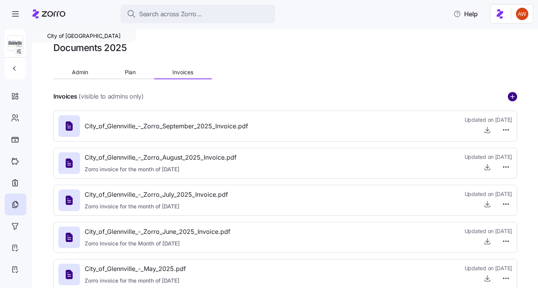
click at [515, 98] on circle "add icon" at bounding box center [513, 96] width 9 height 9
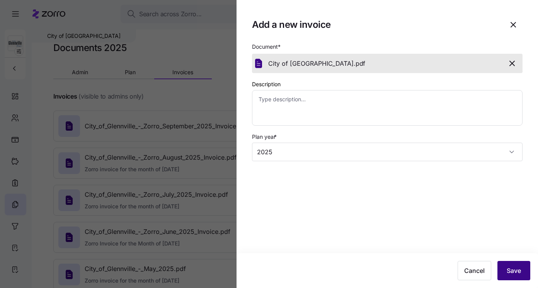
click at [514, 270] on span "Save" at bounding box center [514, 270] width 14 height 9
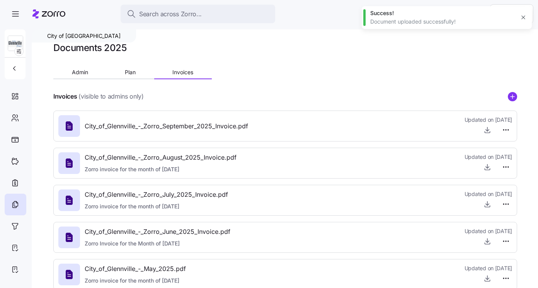
type textarea "x"
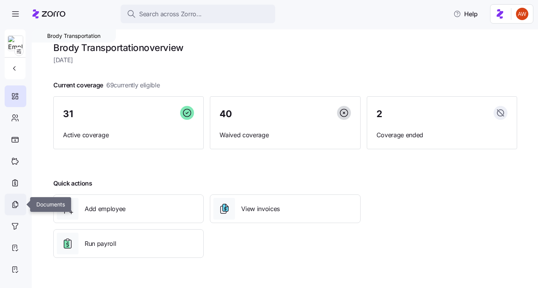
click at [13, 202] on icon at bounding box center [15, 204] width 9 height 9
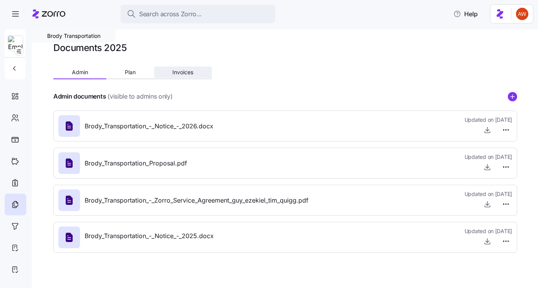
click at [179, 73] on span "Invoices" at bounding box center [183, 72] width 21 height 5
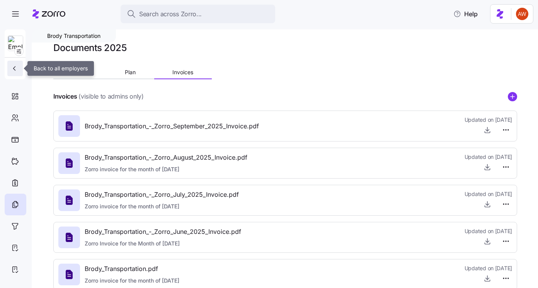
click at [13, 67] on icon "button" at bounding box center [14, 69] width 8 height 8
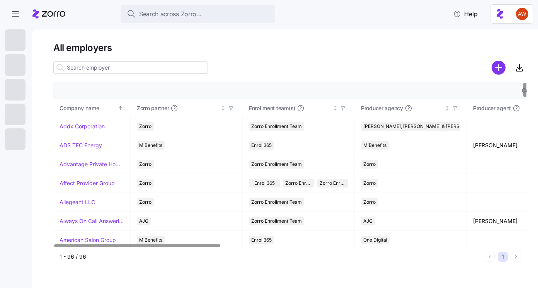
click at [96, 65] on input at bounding box center [130, 68] width 155 height 12
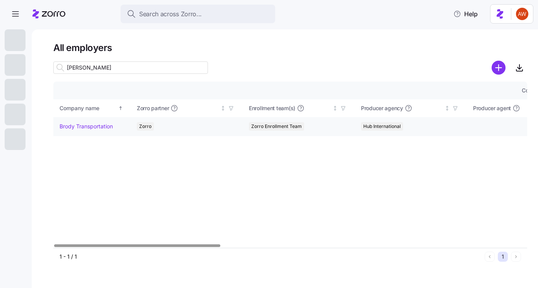
type input "brod"
click at [85, 126] on link "Brody Transportation" at bounding box center [86, 127] width 53 height 8
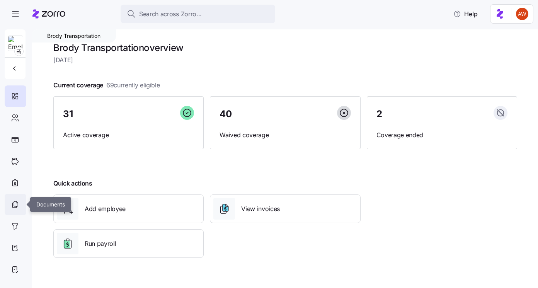
click at [14, 202] on icon at bounding box center [15, 204] width 9 height 9
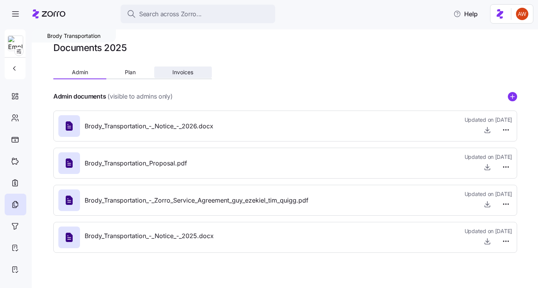
click at [181, 72] on span "Invoices" at bounding box center [183, 72] width 21 height 5
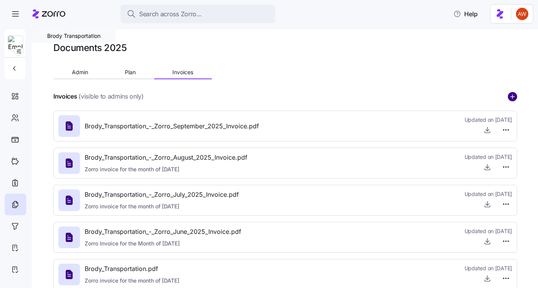
click at [516, 94] on circle "add icon" at bounding box center [513, 96] width 9 height 9
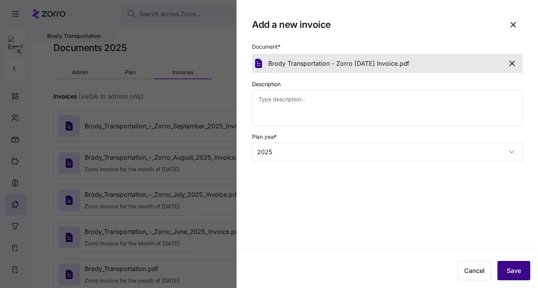
click at [516, 267] on span "Save" at bounding box center [514, 270] width 14 height 9
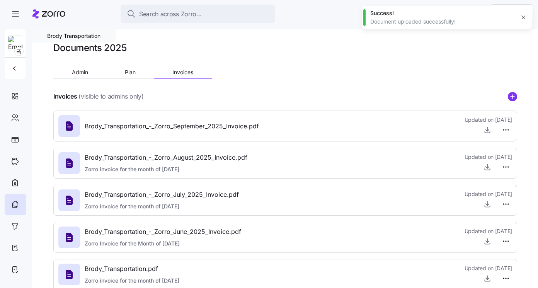
type textarea "x"
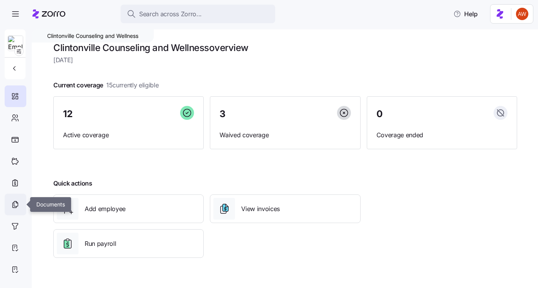
click at [11, 202] on icon at bounding box center [15, 204] width 9 height 9
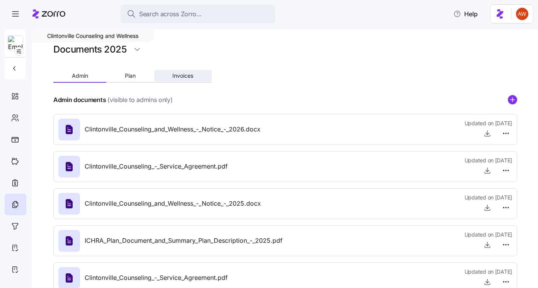
click at [193, 73] on span "Invoices" at bounding box center [183, 75] width 21 height 5
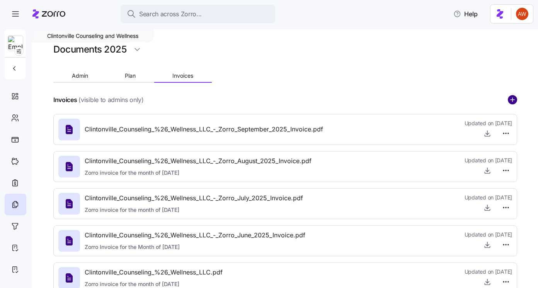
click at [513, 99] on circle "add icon" at bounding box center [513, 100] width 9 height 9
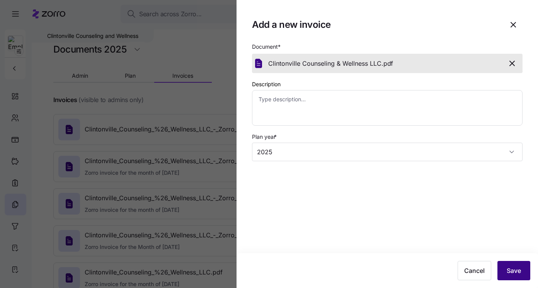
click at [507, 267] on span "Save" at bounding box center [514, 270] width 14 height 9
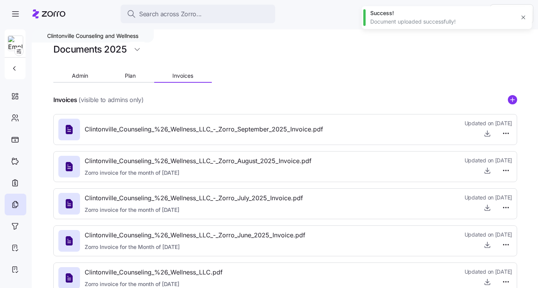
type textarea "x"
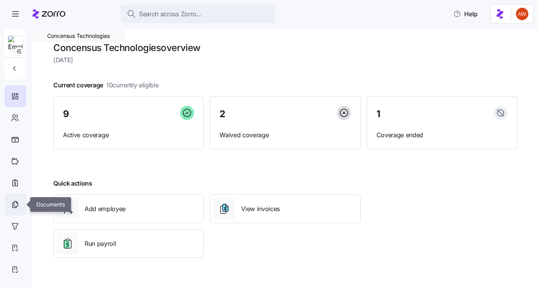
click at [14, 200] on icon at bounding box center [15, 204] width 9 height 9
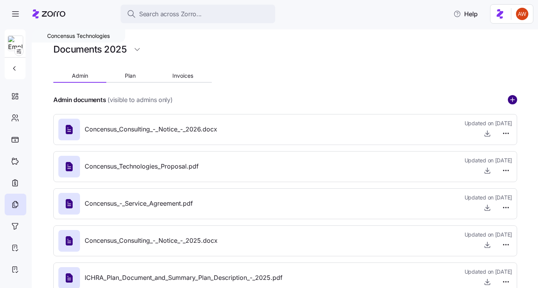
click at [509, 102] on circle "add icon" at bounding box center [513, 100] width 9 height 9
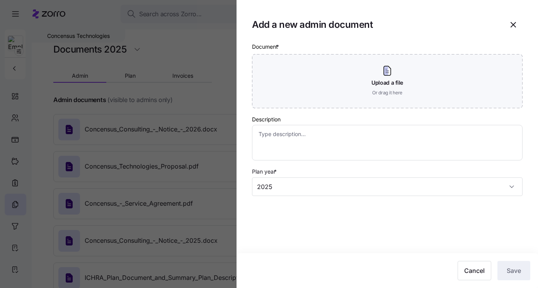
click at [181, 79] on div at bounding box center [269, 144] width 538 height 288
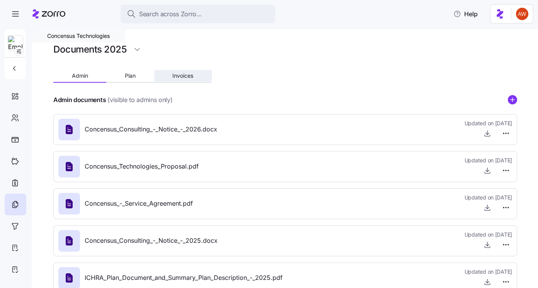
click at [181, 77] on span "Invoices" at bounding box center [183, 75] width 21 height 5
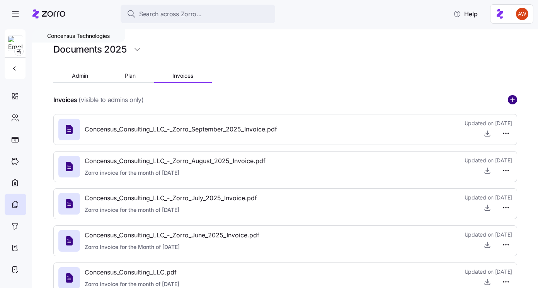
click at [511, 97] on circle "add icon" at bounding box center [513, 100] width 9 height 9
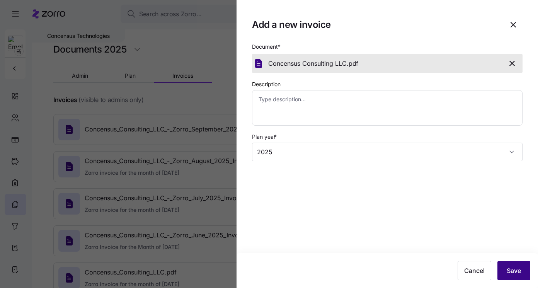
click at [513, 270] on span "Save" at bounding box center [514, 270] width 14 height 9
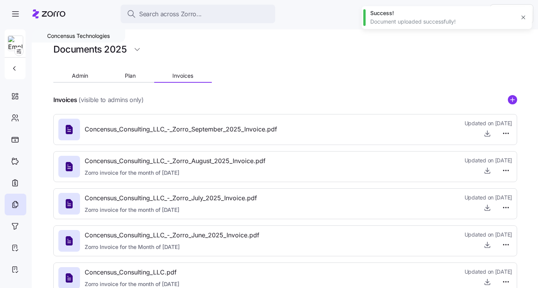
type textarea "x"
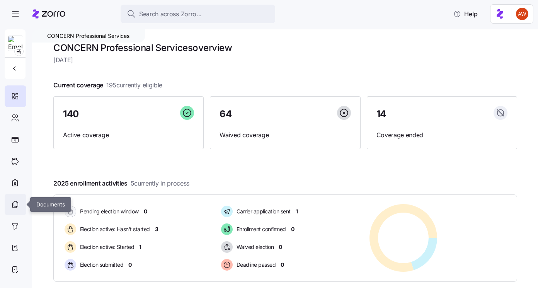
click at [14, 202] on icon at bounding box center [15, 204] width 9 height 9
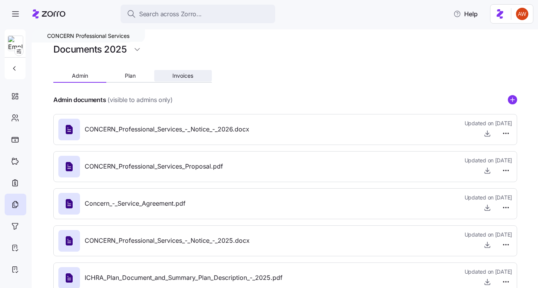
click at [183, 75] on span "Invoices" at bounding box center [183, 75] width 21 height 5
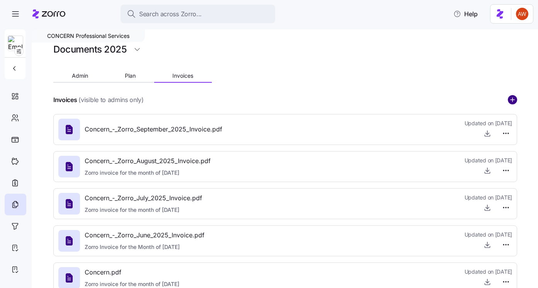
click at [512, 99] on icon "add icon" at bounding box center [512, 99] width 9 height 9
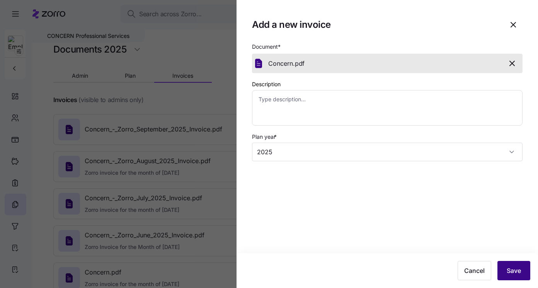
click at [510, 272] on span "Save" at bounding box center [514, 270] width 14 height 9
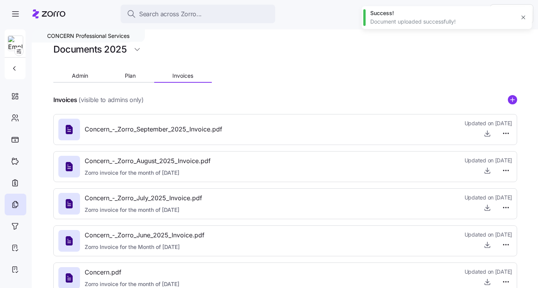
type textarea "x"
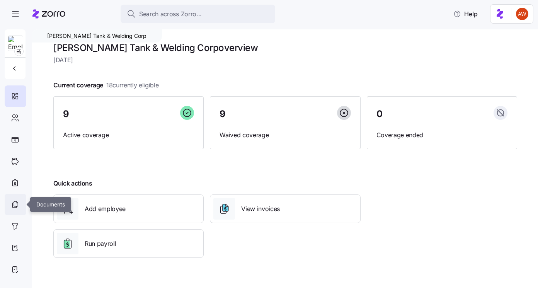
click at [16, 201] on icon at bounding box center [15, 204] width 9 height 9
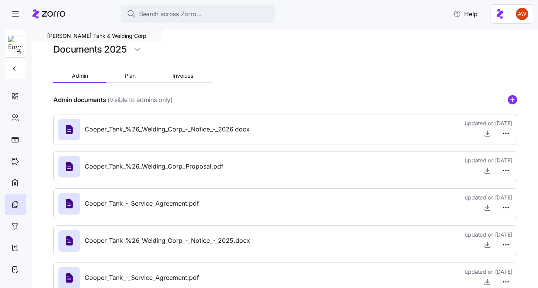
click at [172, 64] on div at bounding box center [285, 61] width 464 height 9
click at [173, 82] on div "Admin Plan Invoices" at bounding box center [132, 77] width 159 height 12
click at [178, 75] on span "Invoices" at bounding box center [183, 75] width 21 height 5
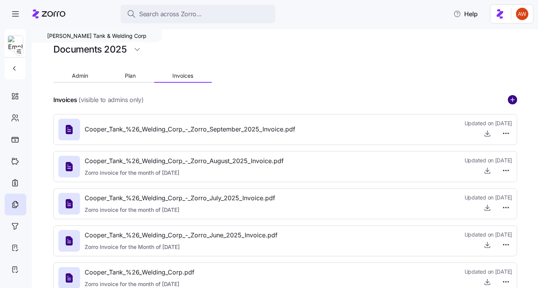
click at [511, 100] on circle "add icon" at bounding box center [513, 100] width 9 height 9
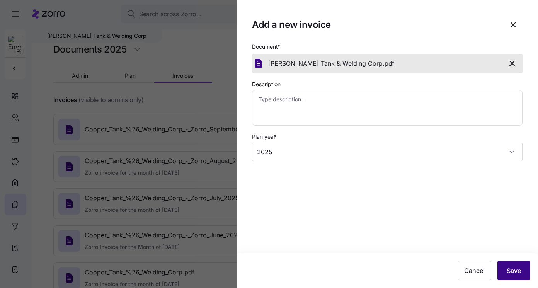
click at [513, 267] on span "Save" at bounding box center [514, 270] width 14 height 9
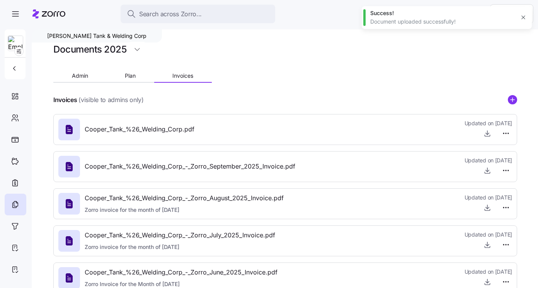
type textarea "x"
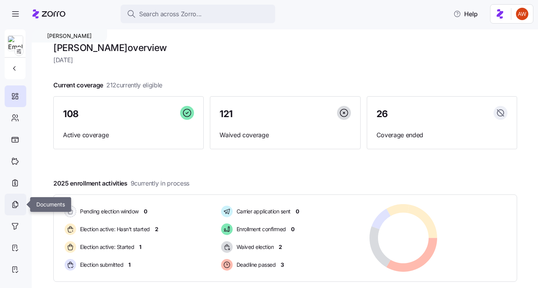
click at [13, 207] on icon at bounding box center [15, 205] width 4 height 5
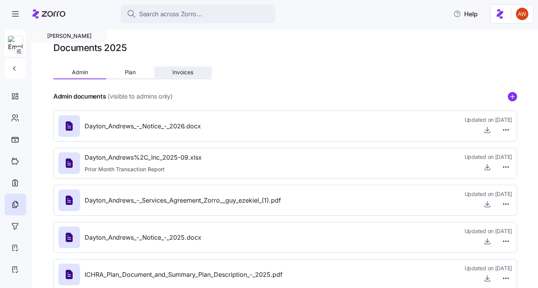
click at [187, 76] on button "Invoices" at bounding box center [183, 73] width 58 height 12
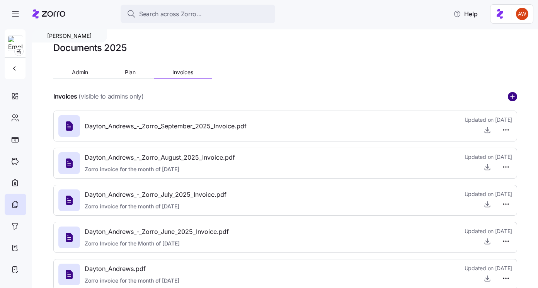
click at [510, 94] on circle "add icon" at bounding box center [513, 96] width 9 height 9
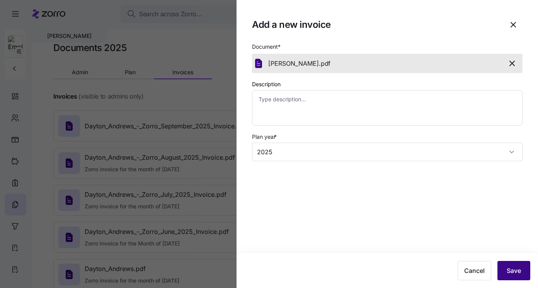
click at [523, 272] on button "Save" at bounding box center [514, 270] width 33 height 19
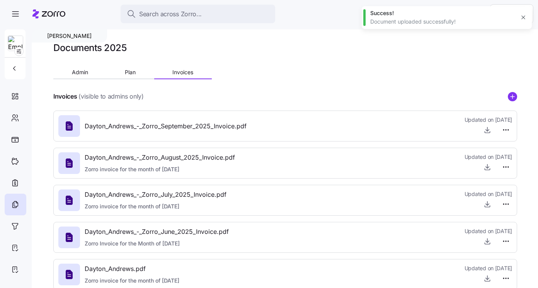
type textarea "x"
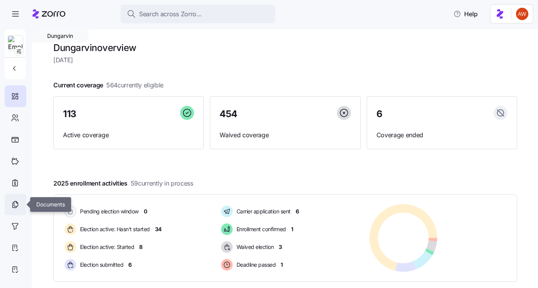
click at [15, 207] on icon at bounding box center [15, 204] width 9 height 9
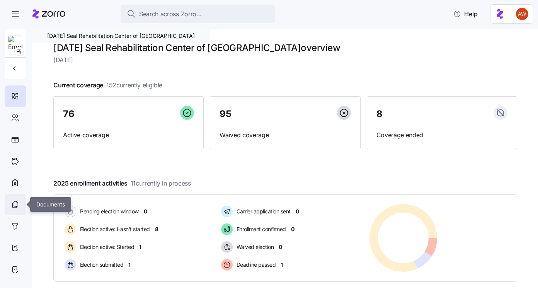
click at [12, 210] on div at bounding box center [16, 205] width 22 height 22
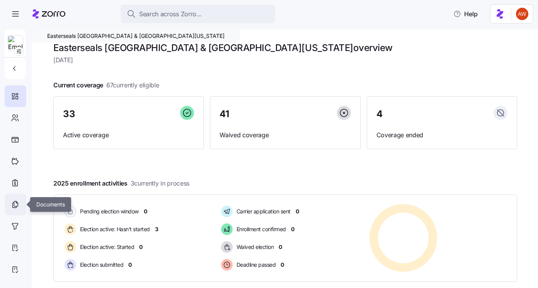
click at [17, 203] on icon at bounding box center [15, 204] width 9 height 9
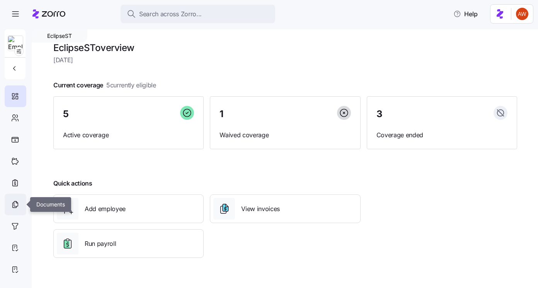
click at [15, 203] on icon at bounding box center [15, 204] width 9 height 9
